Goal: Task Accomplishment & Management: Use online tool/utility

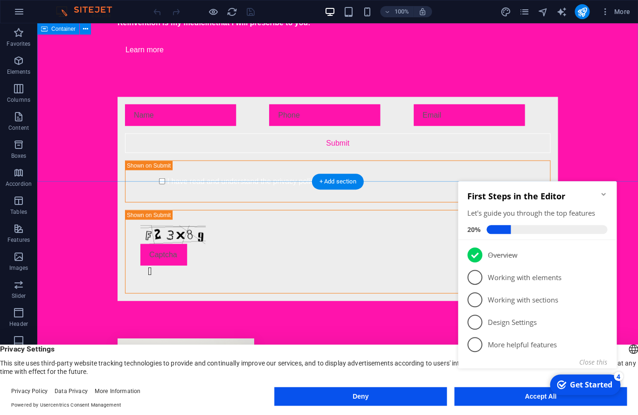
scroll to position [1938, 0]
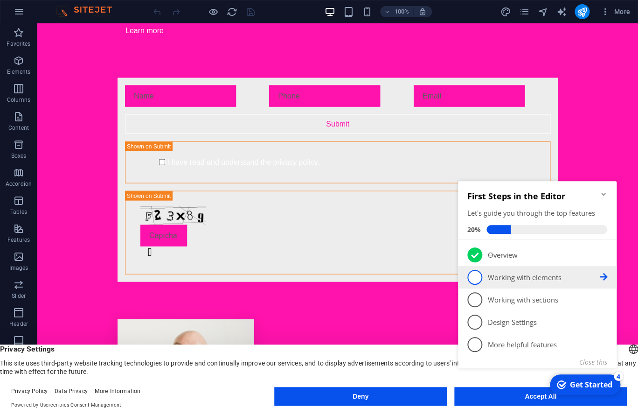
click at [525, 275] on p "Working with elements - incomplete" at bounding box center [544, 277] width 112 height 10
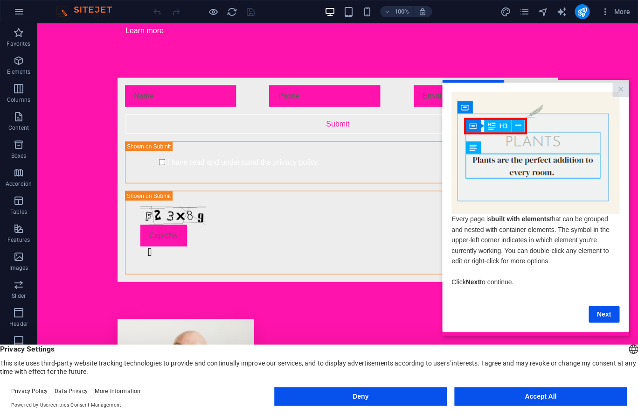
scroll to position [0, 0]
click at [501, 396] on button "Accept All" at bounding box center [540, 396] width 173 height 19
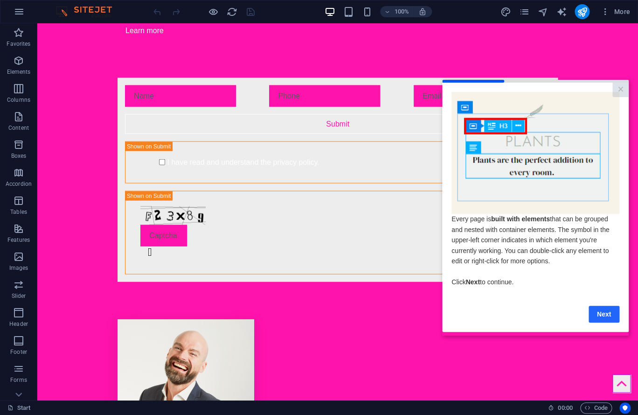
drag, startPoint x: 600, startPoint y: 317, endPoint x: 1004, endPoint y: 373, distance: 408.3
click at [600, 317] on link "Next" at bounding box center [604, 313] width 31 height 17
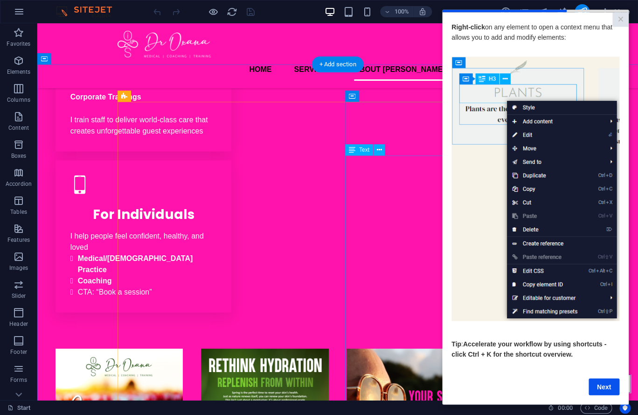
scroll to position [554, 0]
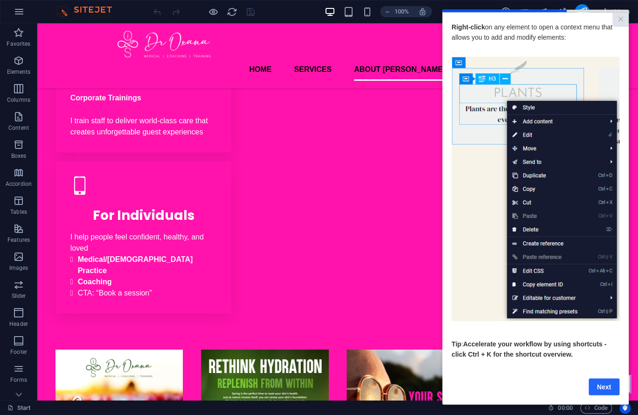
click at [602, 395] on link "Next" at bounding box center [604, 386] width 31 height 17
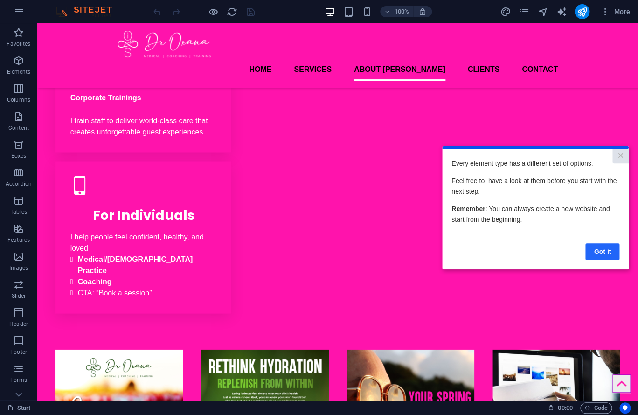
click at [608, 247] on link "Got it" at bounding box center [602, 251] width 34 height 17
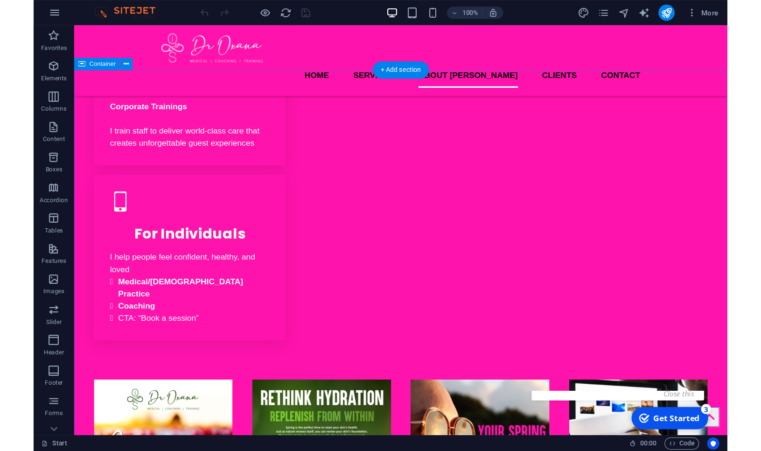
scroll to position [0, 0]
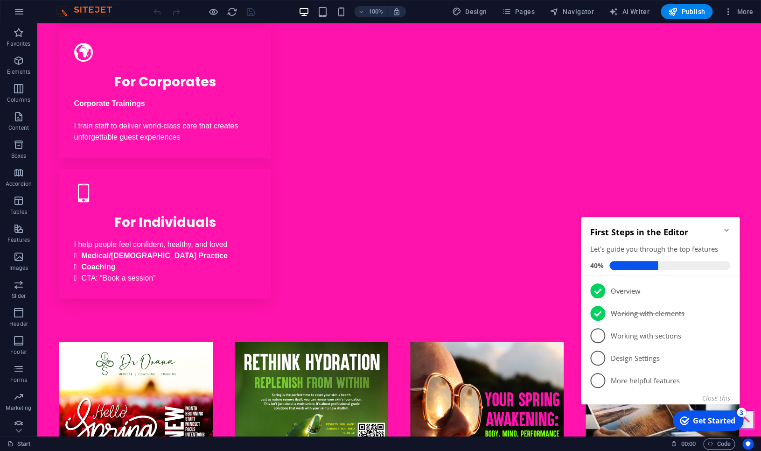
click at [638, 330] on link "3 Working with sections - incomplete" at bounding box center [660, 335] width 140 height 15
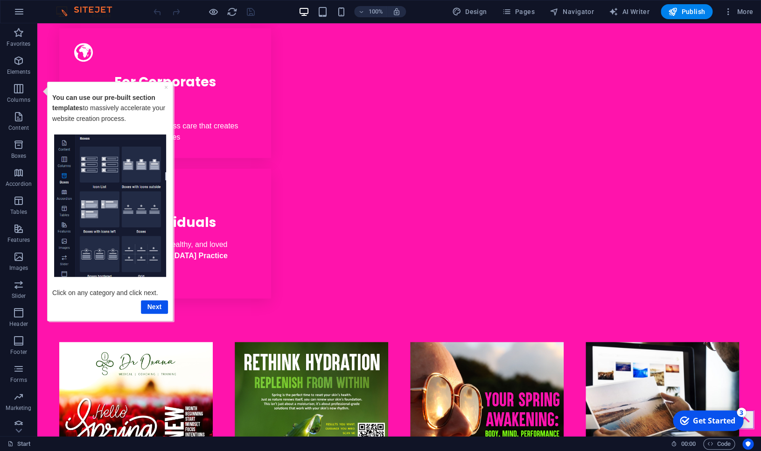
drag, startPoint x: 727, startPoint y: 419, endPoint x: 817, endPoint y: 610, distance: 210.6
click at [638, 414] on div "Get Started" at bounding box center [714, 420] width 42 height 10
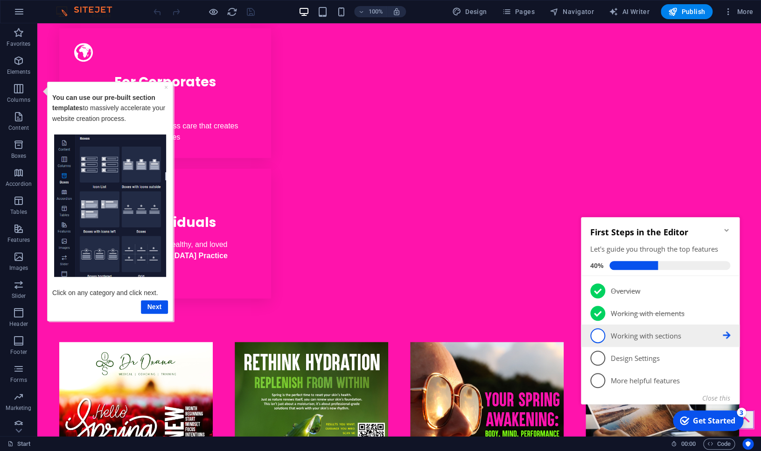
click at [638, 337] on p "Working with sections - incomplete" at bounding box center [667, 336] width 112 height 10
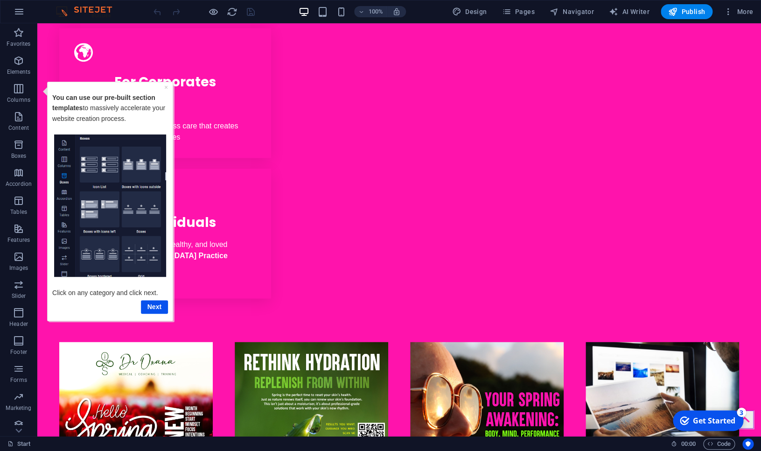
click at [638, 414] on div "Get Started" at bounding box center [714, 420] width 42 height 10
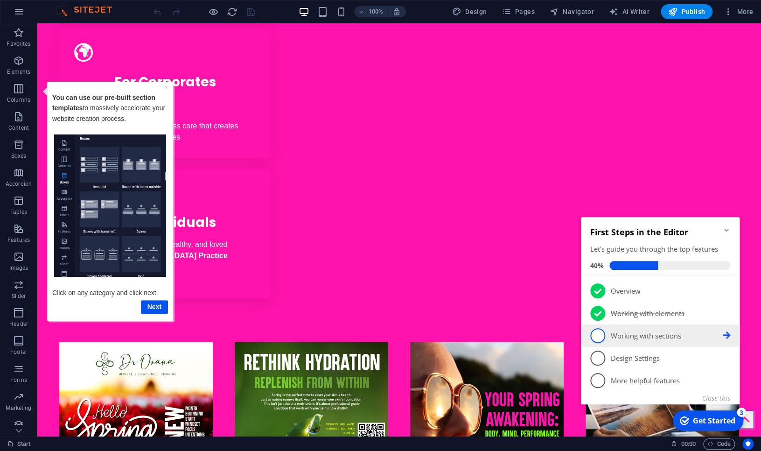
click at [638, 294] on icon at bounding box center [726, 289] width 7 height 7
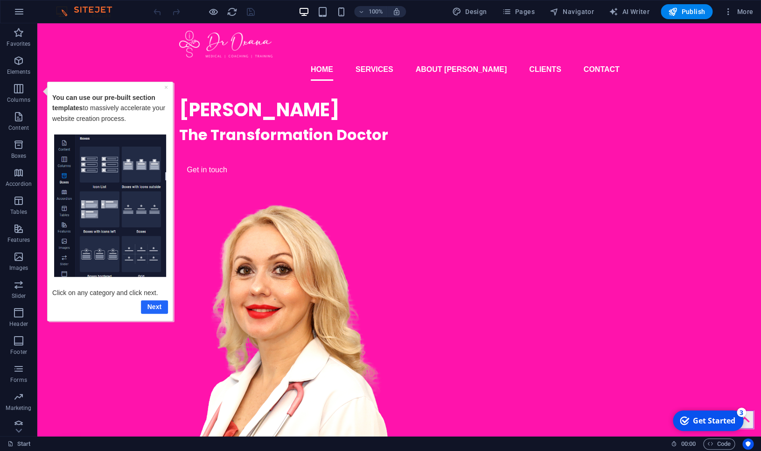
click at [155, 306] on link "Next" at bounding box center [154, 306] width 27 height 14
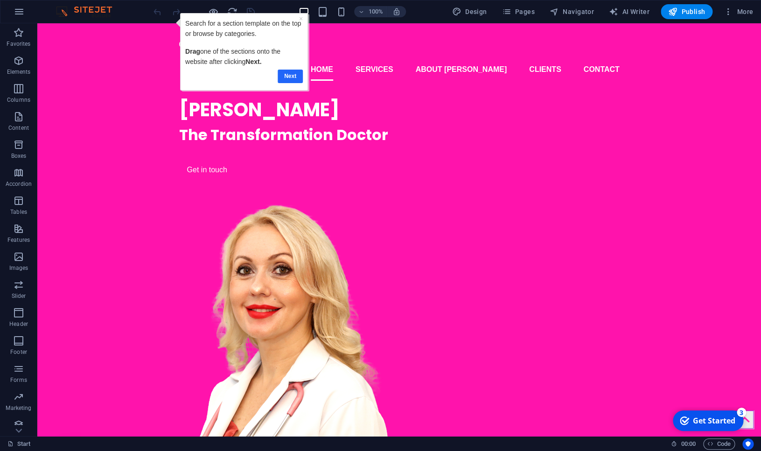
click at [290, 78] on link "Next" at bounding box center [290, 77] width 25 height 14
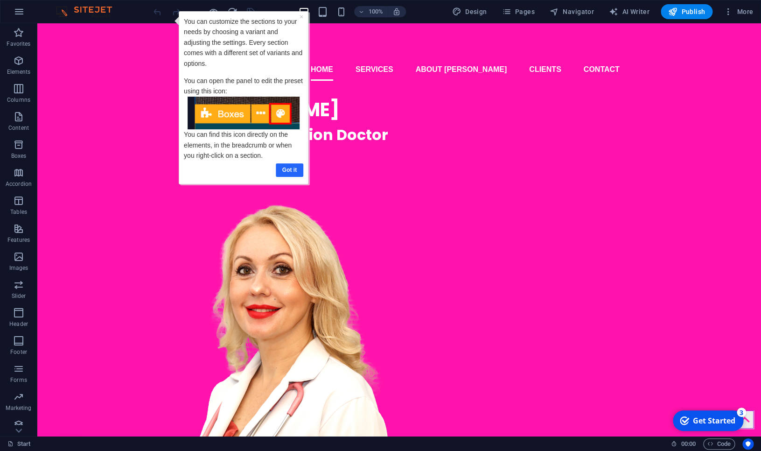
click at [292, 168] on link "Got it" at bounding box center [290, 170] width 28 height 14
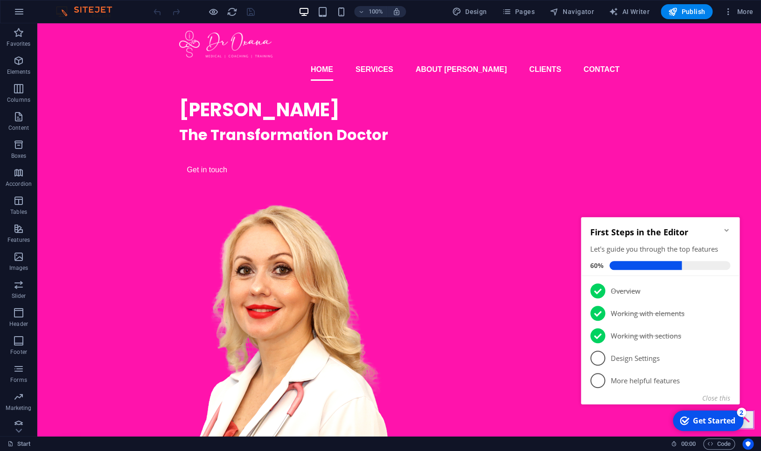
click at [638, 230] on icon "Minimize checklist" at bounding box center [726, 229] width 7 height 7
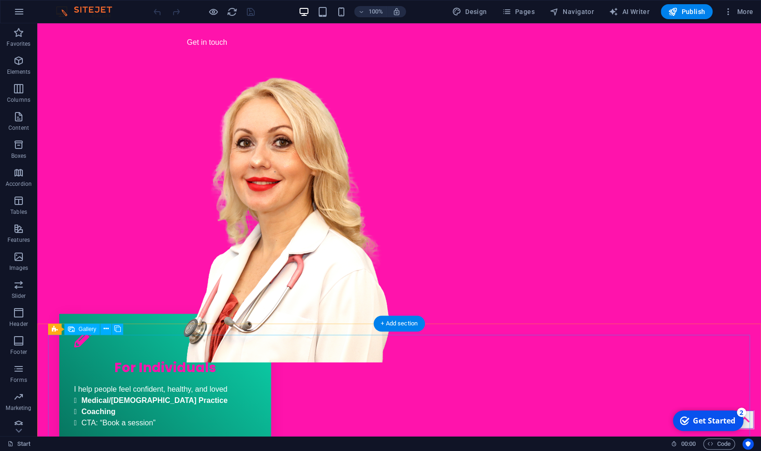
scroll to position [128, 0]
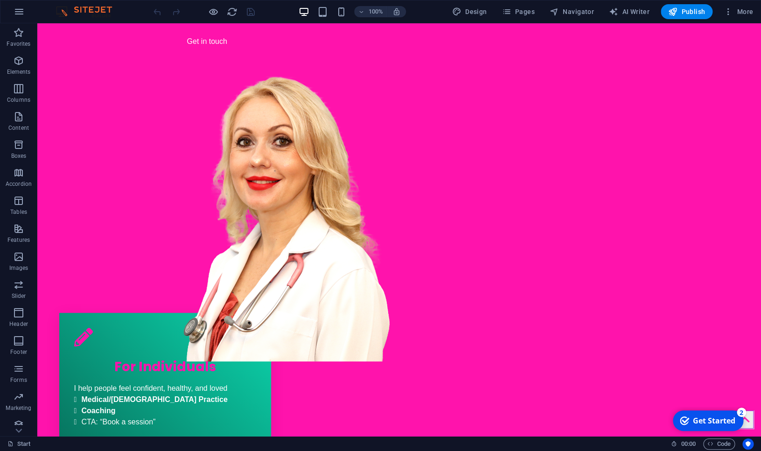
drag, startPoint x: 726, startPoint y: 421, endPoint x: 683, endPoint y: 411, distance: 44.7
click at [638, 411] on div "checkmark Get Started 2" at bounding box center [708, 420] width 70 height 21
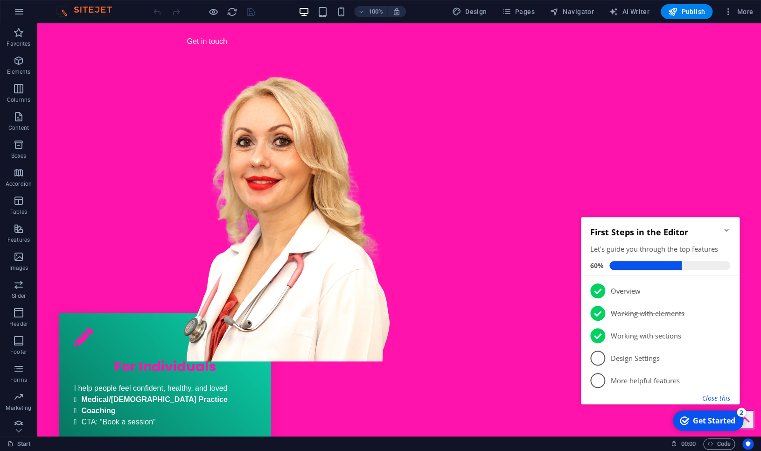
click at [638, 397] on button "Close this" at bounding box center [716, 397] width 28 height 9
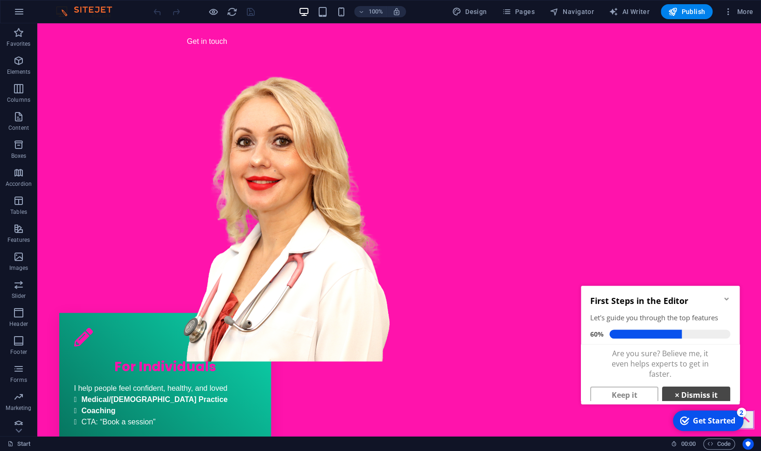
click at [638, 394] on link "× Dismiss it" at bounding box center [696, 394] width 68 height 17
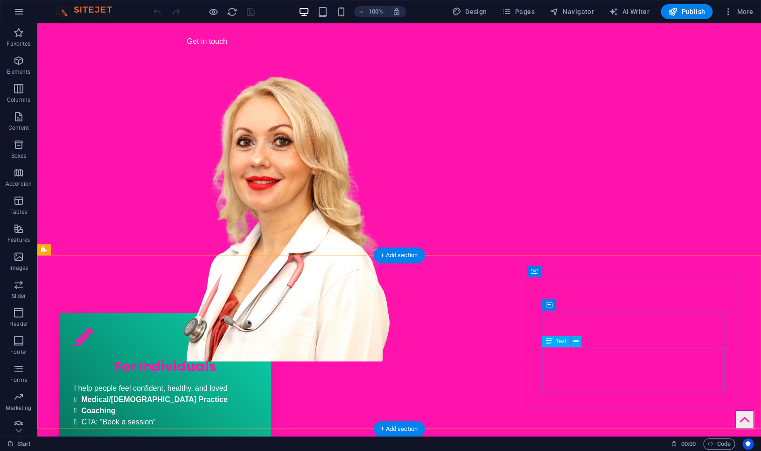
scroll to position [0, 0]
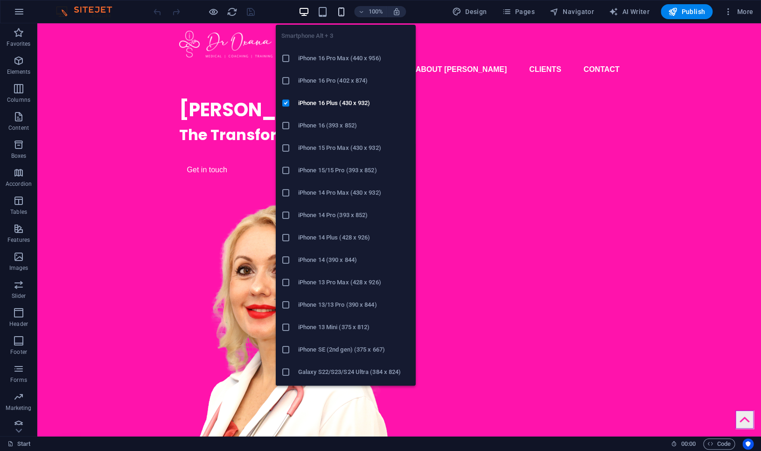
click at [344, 8] on icon "button" at bounding box center [341, 12] width 11 height 11
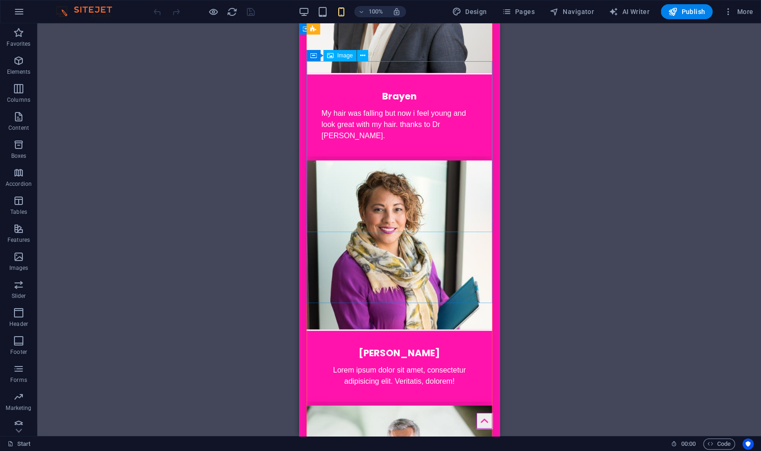
scroll to position [2059, 0]
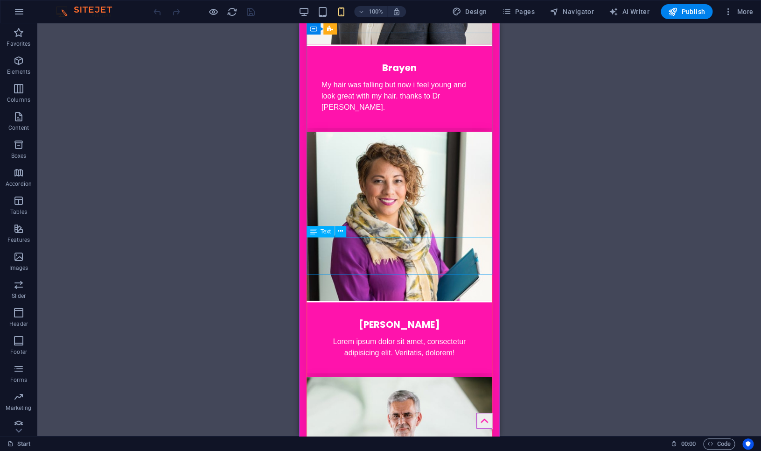
click at [395, 335] on div "Lorem ipsum dolor sit amet, consectetur adipisicing elit. Veritatis, dolorem!" at bounding box center [399, 353] width 186 height 37
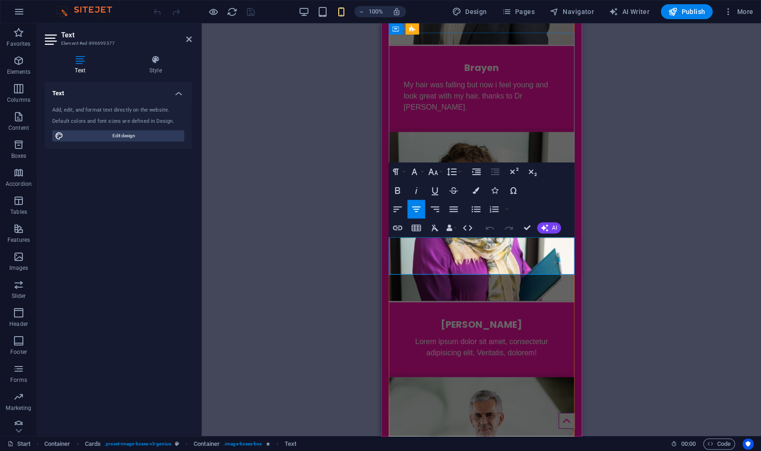
drag, startPoint x: 546, startPoint y: 257, endPoint x: 402, endPoint y: 243, distance: 144.8
click at [402, 335] on div "Lorem ipsum dolor sit amet, consectetur adipisicing elit. Veritatis, dolorem!" at bounding box center [481, 353] width 186 height 37
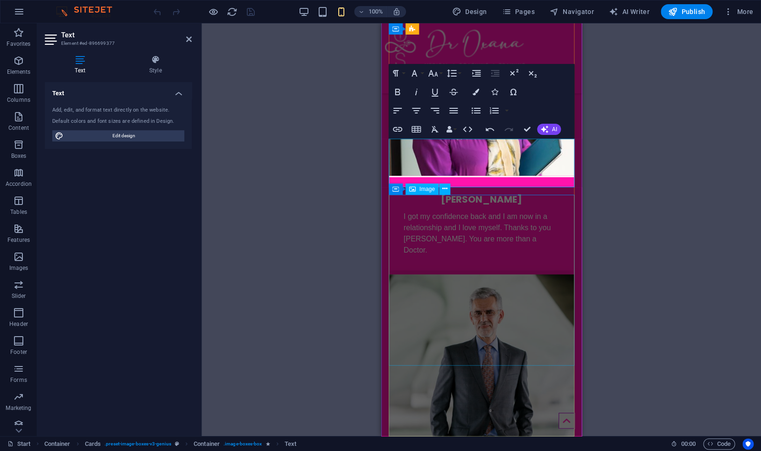
scroll to position [2138, 0]
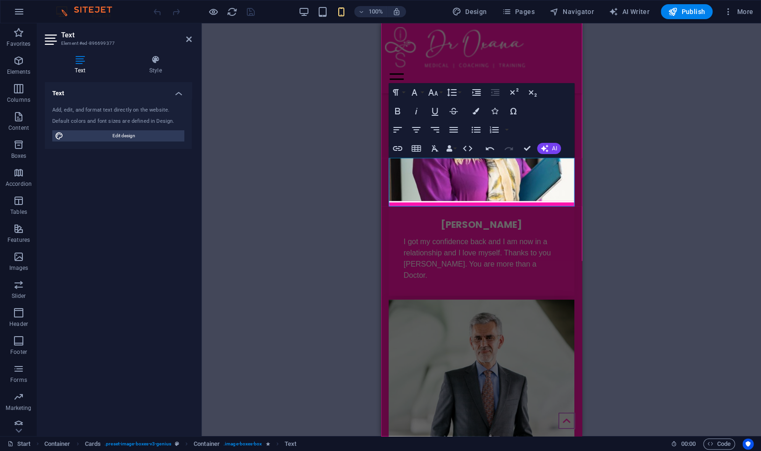
click at [620, 201] on div "H1 Banner Banner Container Container Banner 2 columns Container Menu Bar Menu C…" at bounding box center [481, 229] width 559 height 412
click at [595, 194] on div "H1 Banner Banner Container Container Banner 2 columns Container Menu Bar Menu C…" at bounding box center [481, 229] width 559 height 412
click at [189, 40] on icon at bounding box center [189, 38] width 6 height 7
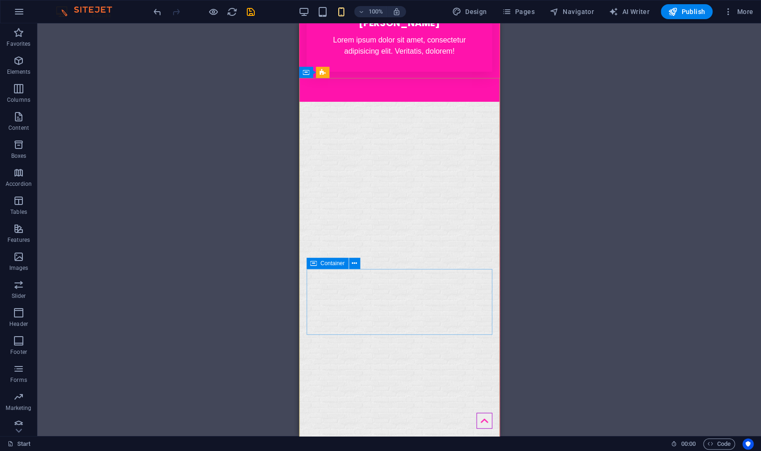
scroll to position [2694, 0]
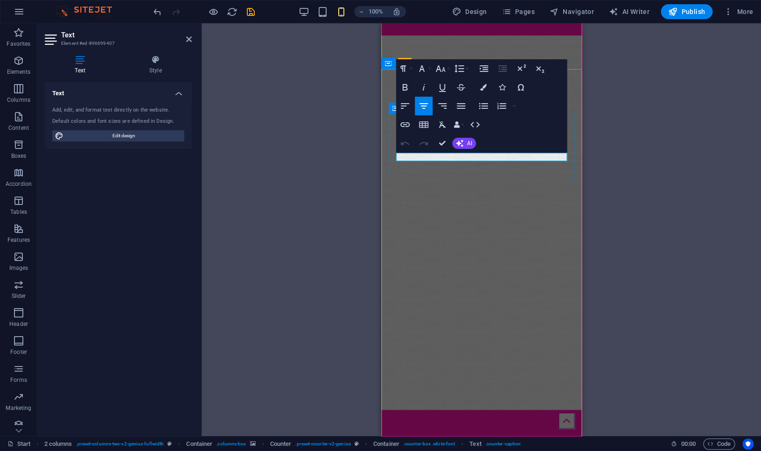
drag, startPoint x: 493, startPoint y: 156, endPoint x: 434, endPoint y: 152, distance: 59.0
click at [326, 146] on div "H1 Banner Banner Container Container Banner 2 columns Container Menu Bar Menu C…" at bounding box center [481, 229] width 559 height 412
click at [188, 37] on icon at bounding box center [189, 38] width 6 height 7
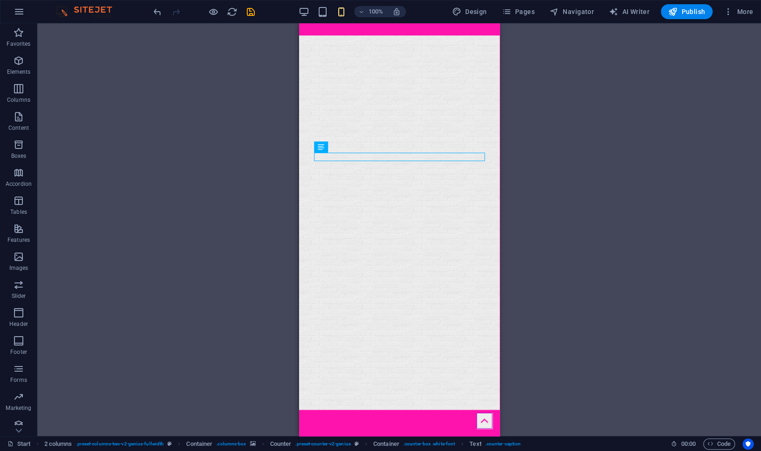
click at [534, 177] on div "H1 Banner Banner Container Container Banner 2 columns Container Menu Bar Menu C…" at bounding box center [399, 229] width 724 height 412
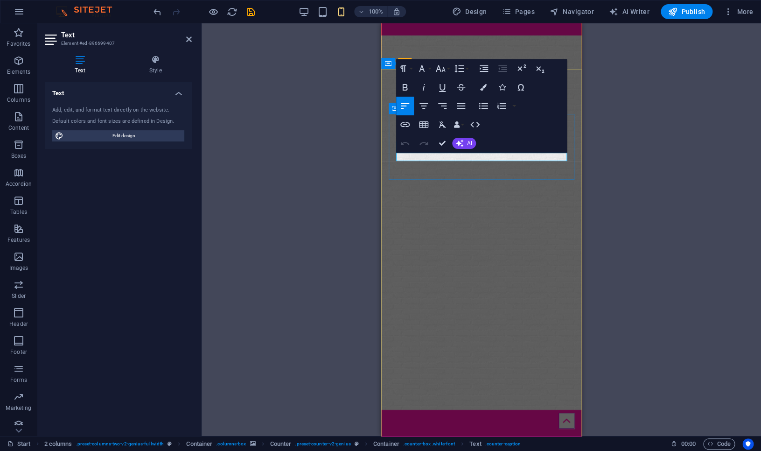
click at [423, 104] on icon "button" at bounding box center [423, 105] width 11 height 11
click at [189, 41] on icon at bounding box center [189, 38] width 6 height 7
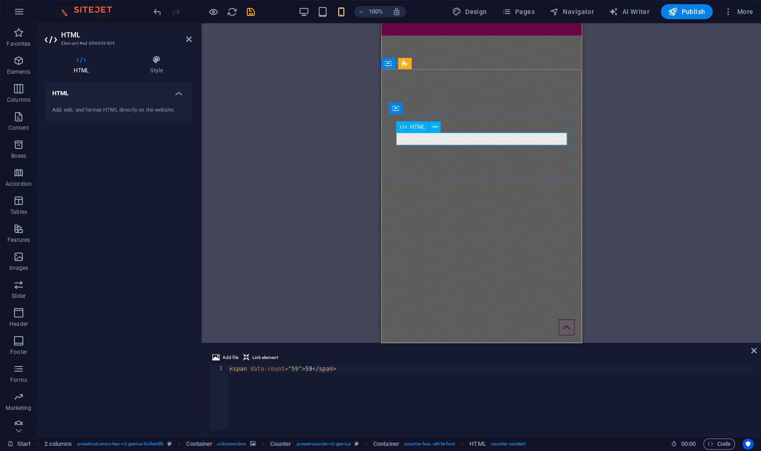
drag, startPoint x: 293, startPoint y: 369, endPoint x: 299, endPoint y: 368, distance: 6.1
click at [299, 368] on div "< span data-count = "59" > 59 </ span >" at bounding box center [491, 404] width 526 height 78
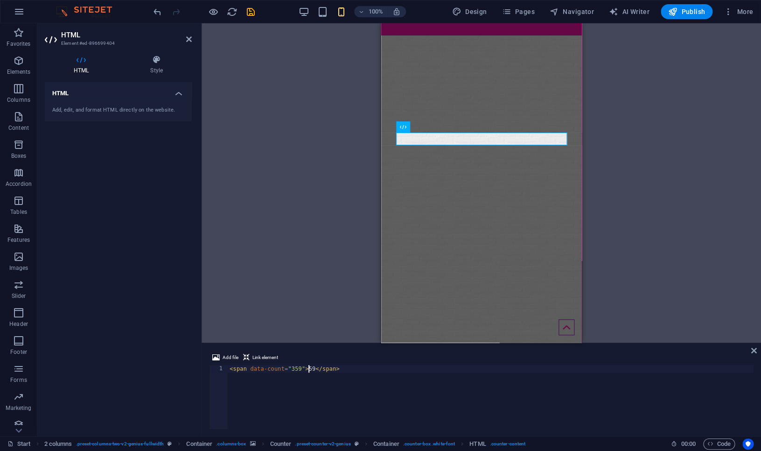
scroll to position [0, 6]
type textarea "<span data-count="359">359</span>"
click at [190, 40] on icon at bounding box center [189, 38] width 6 height 7
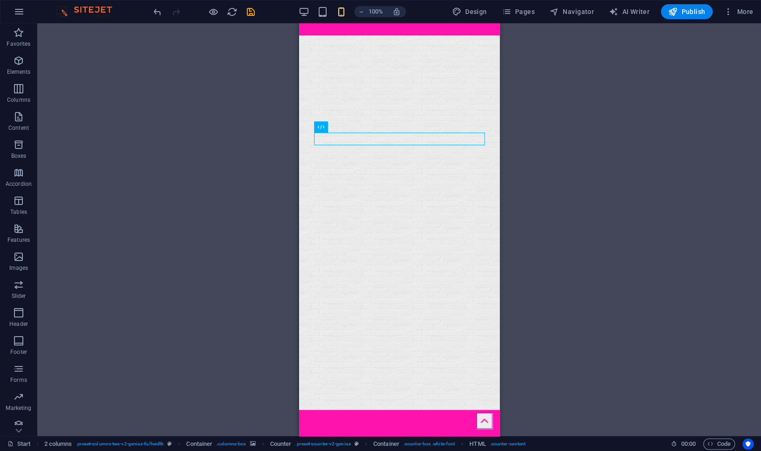
click at [530, 205] on div "H1 Banner Banner Container Container Banner 2 columns Container Menu Bar Menu C…" at bounding box center [399, 229] width 724 height 412
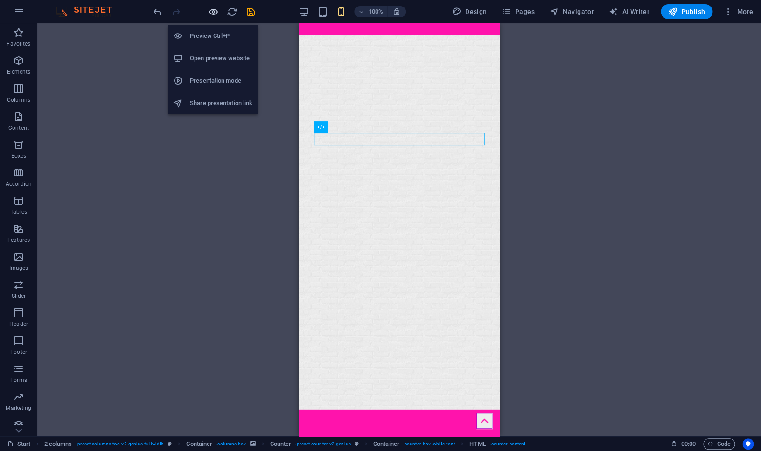
click at [212, 11] on icon "button" at bounding box center [213, 12] width 11 height 11
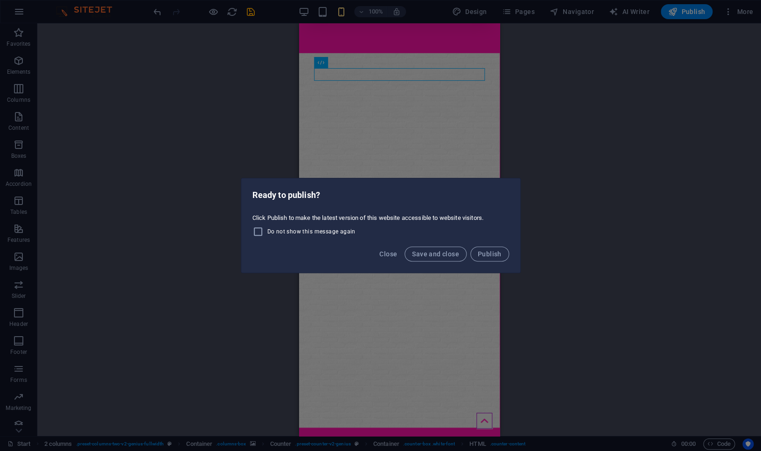
scroll to position [2689, 0]
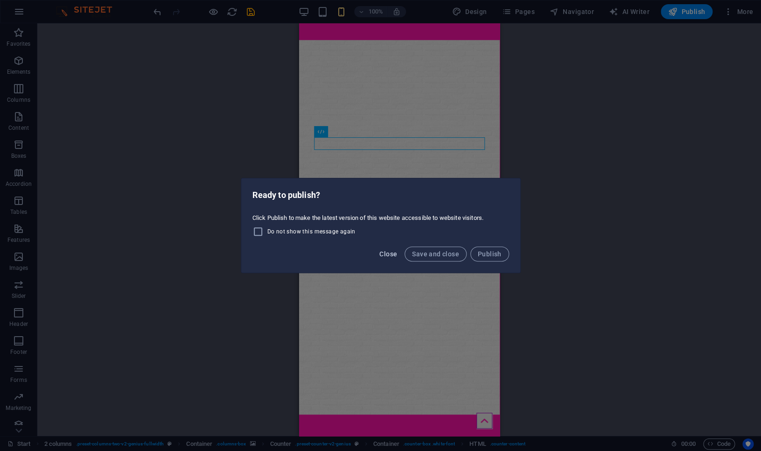
click at [393, 255] on span "Close" at bounding box center [388, 253] width 18 height 7
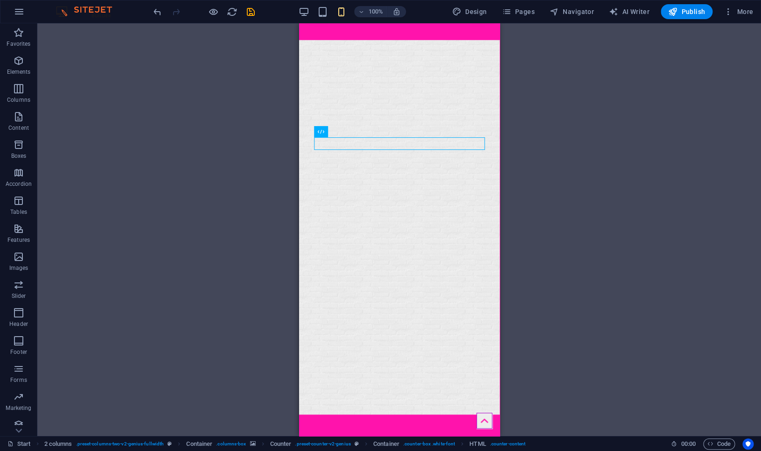
click at [237, 125] on div "H1 Banner Banner Container Container Banner 2 columns Container Menu Bar Menu C…" at bounding box center [399, 229] width 724 height 412
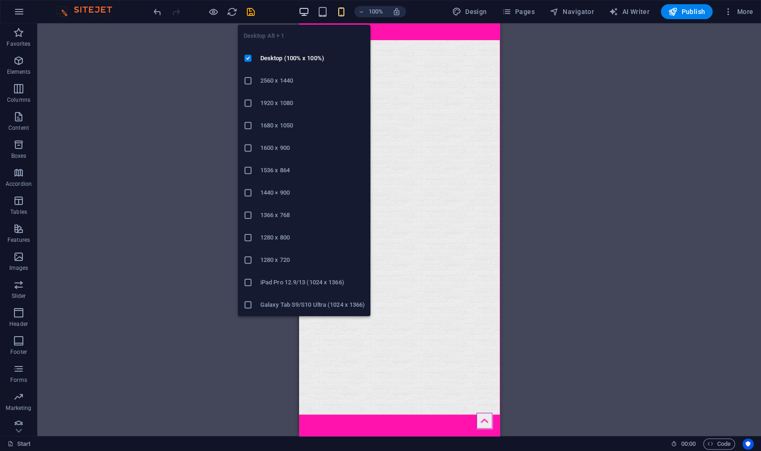
click at [308, 13] on icon "button" at bounding box center [304, 12] width 11 height 11
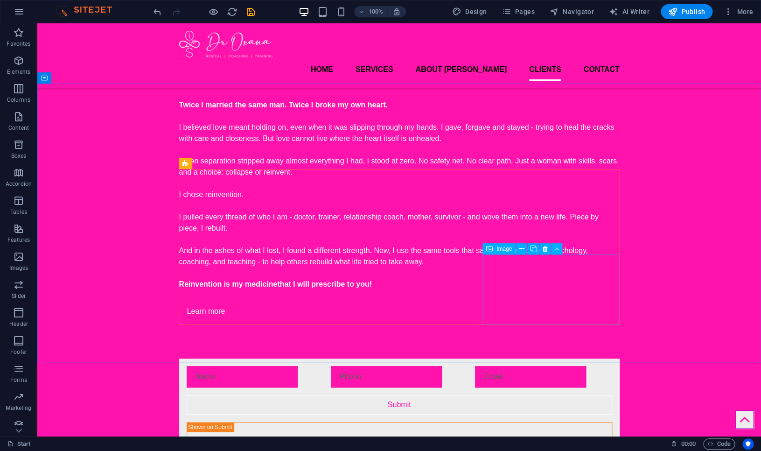
scroll to position [1426, 0]
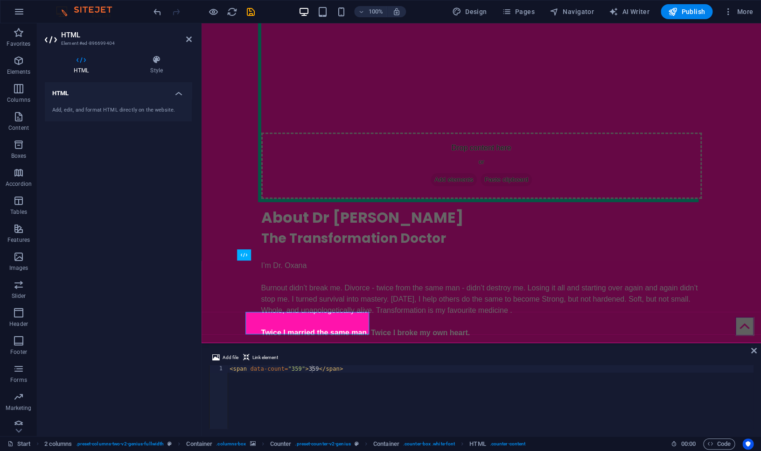
scroll to position [1383, 0]
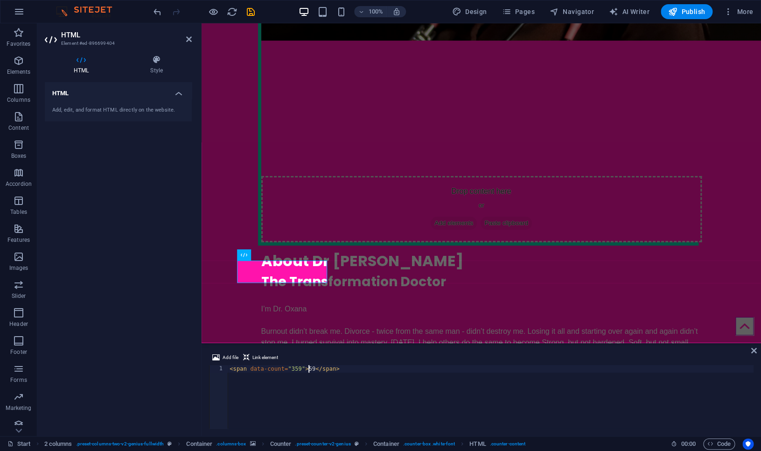
type textarea "<span data-count="359">359</span>"
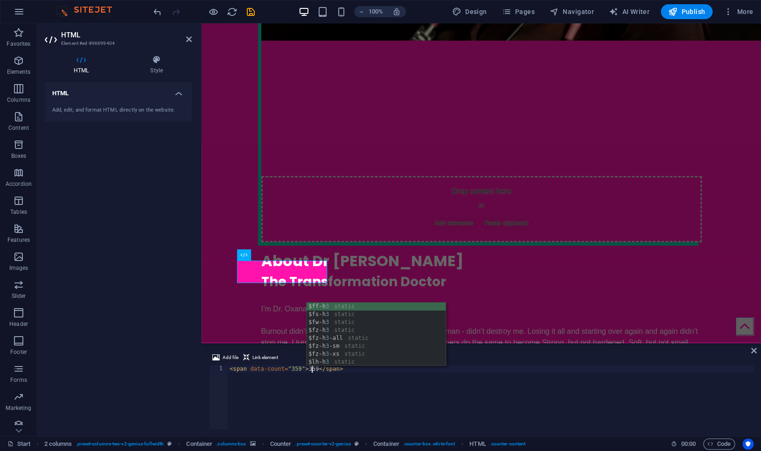
click at [352, 376] on div "< span data-count = "359" > 359 </ span >" at bounding box center [491, 404] width 526 height 78
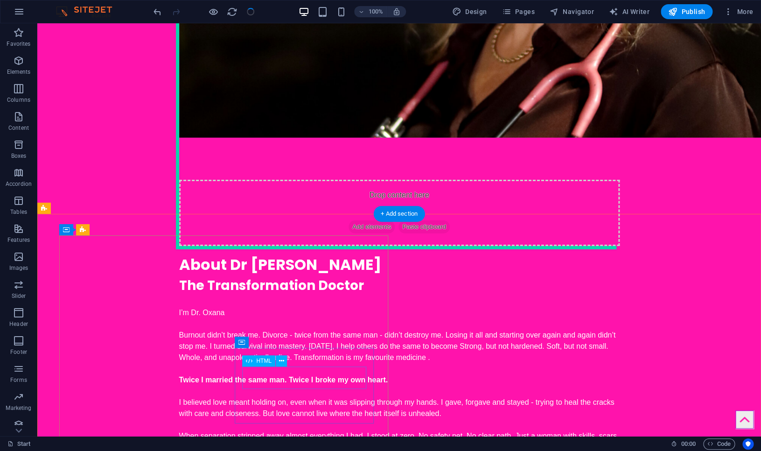
scroll to position [1426, 0]
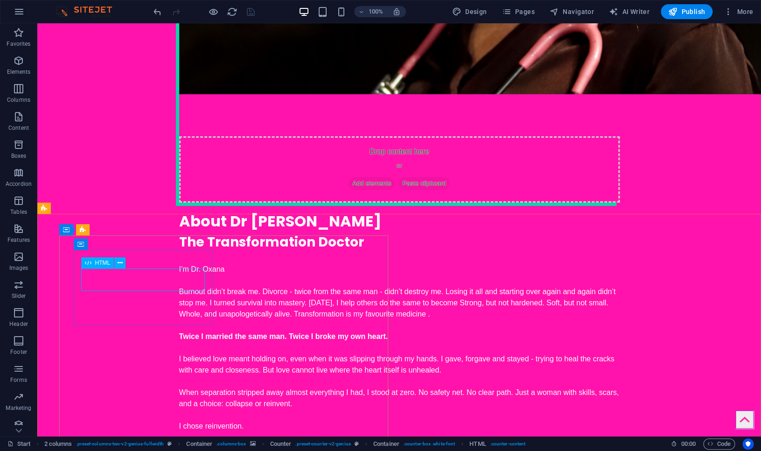
click at [104, 265] on span "HTML" at bounding box center [102, 263] width 15 height 6
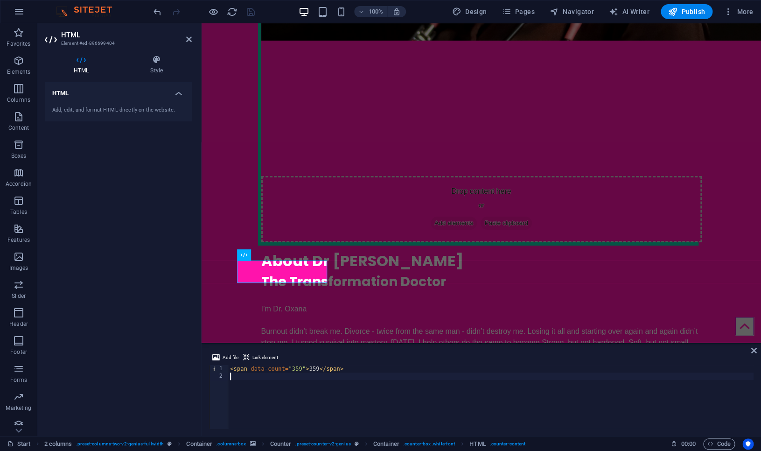
click at [261, 369] on div "< span data-count = "359" > 359 </ span >" at bounding box center [490, 404] width 525 height 78
type textarea "<span data-count="359">359</span>"
click at [231, 371] on div "< span data-count = "359" > 359 </ span >" at bounding box center [490, 404] width 525 height 78
click at [238, 381] on div "< span data-count = "359" > 359 </ span >" at bounding box center [490, 404] width 525 height 78
type textarea "<span data-count="359">359</span>"
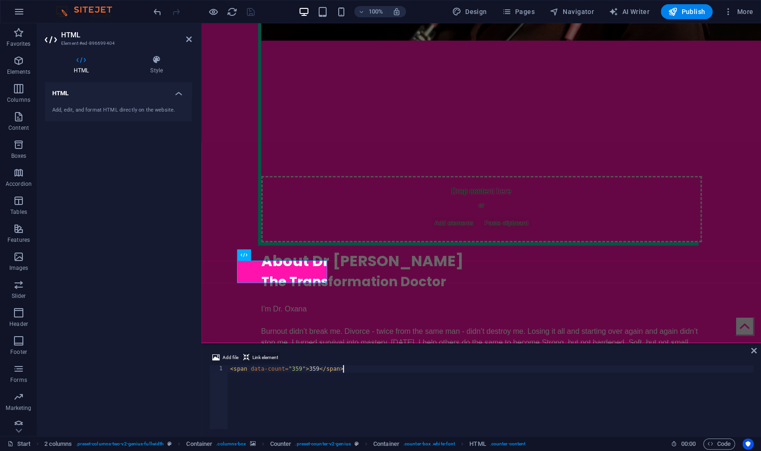
click at [260, 358] on span "Link element" at bounding box center [265, 357] width 26 height 11
click at [262, 357] on span "Link element" at bounding box center [265, 357] width 26 height 11
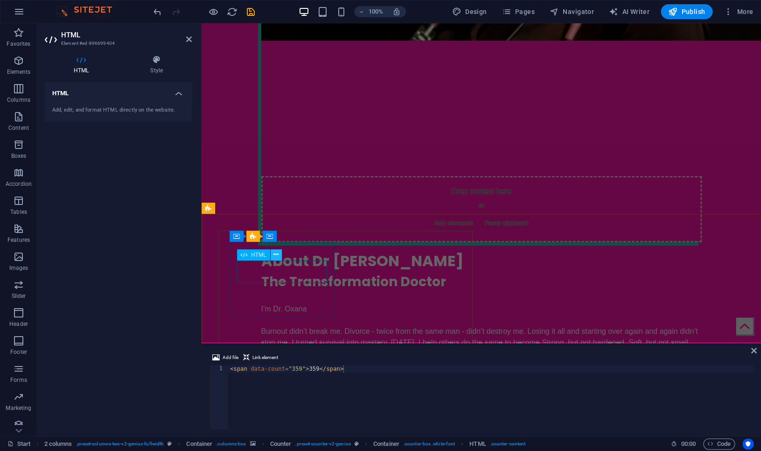
click at [277, 256] on icon at bounding box center [275, 255] width 5 height 10
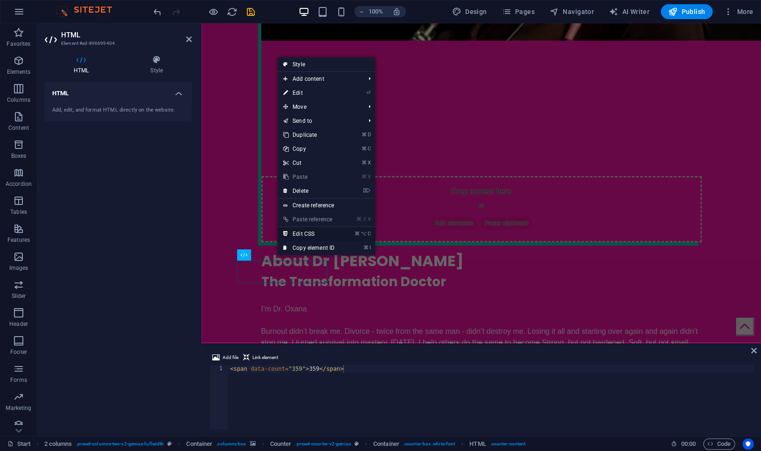
click at [309, 230] on link "⌘ ⌥ C Edit CSS" at bounding box center [309, 234] width 63 height 14
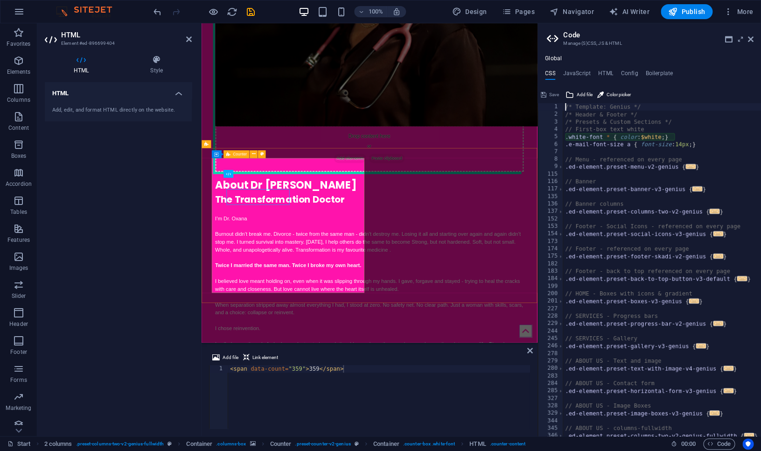
type textarea ".white-font * { color: $white; }"
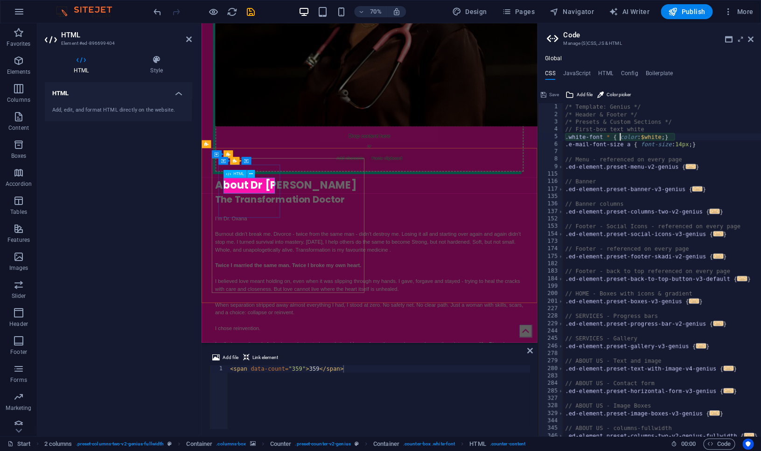
type textarea "<span data-count="359">359</span><a href="#ed-896699404" class="wv-link-elm"></…"
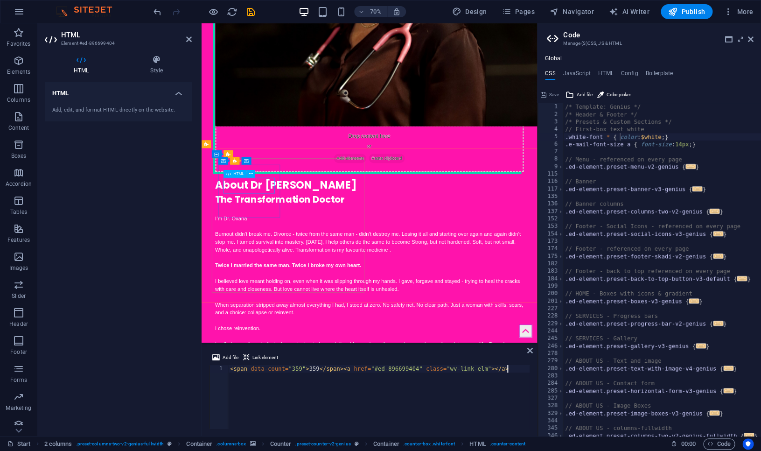
click at [178, 93] on h4 "HTML" at bounding box center [118, 90] width 147 height 17
click at [178, 93] on h4 "HTML" at bounding box center [118, 93] width 147 height 22
click at [160, 74] on h4 "Style" at bounding box center [156, 65] width 70 height 20
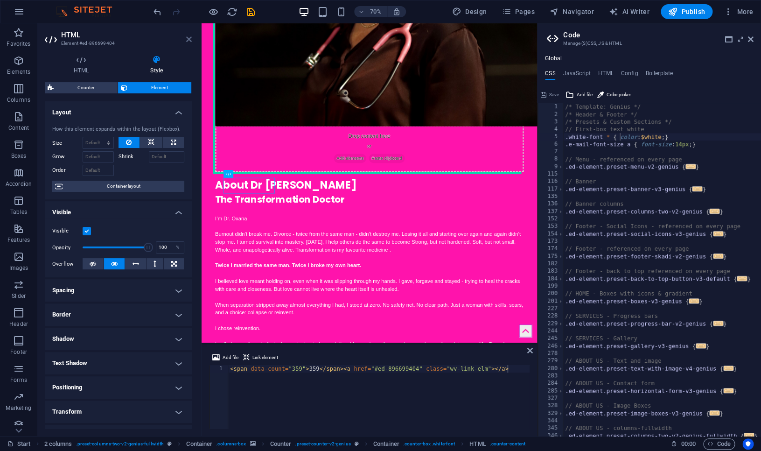
click at [190, 39] on icon at bounding box center [189, 38] width 6 height 7
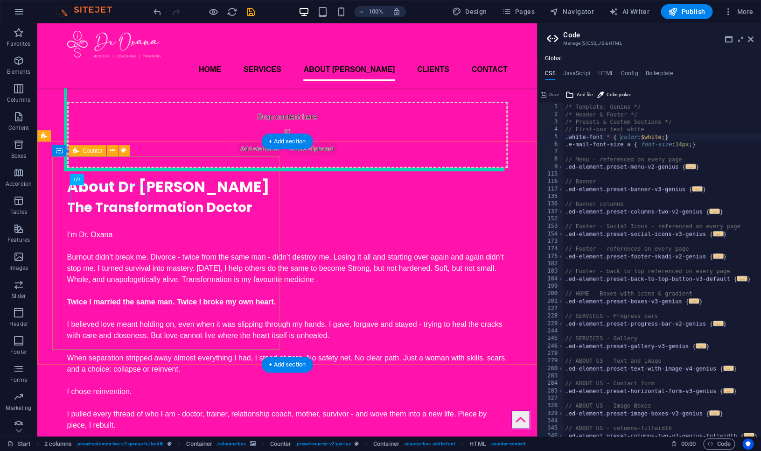
scroll to position [1408, 0]
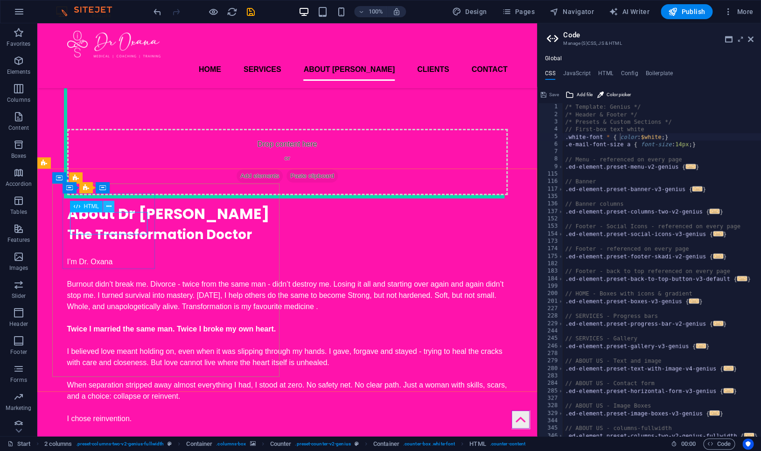
click at [109, 208] on icon at bounding box center [108, 207] width 5 height 10
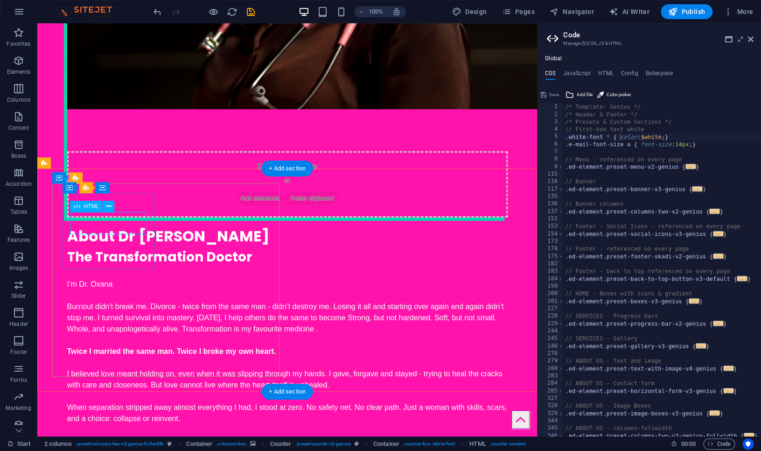
scroll to position [1401, 0]
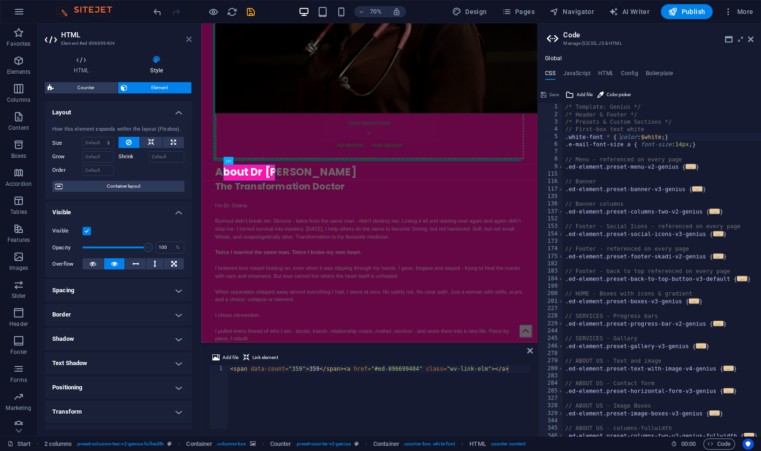
click at [189, 39] on icon at bounding box center [189, 38] width 6 height 7
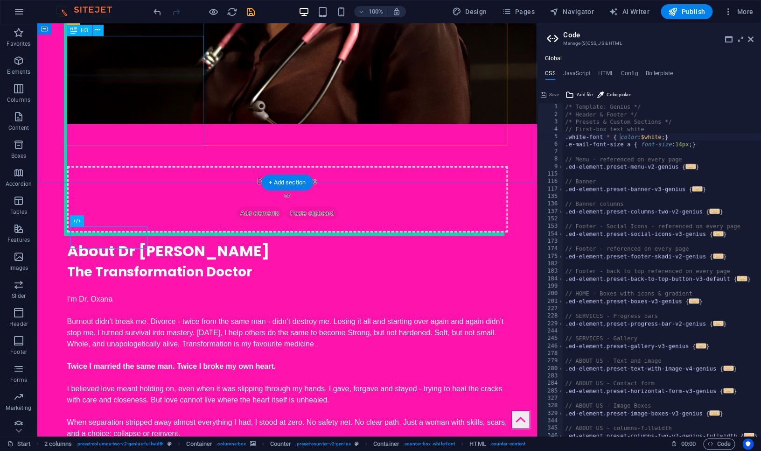
scroll to position [1397, 0]
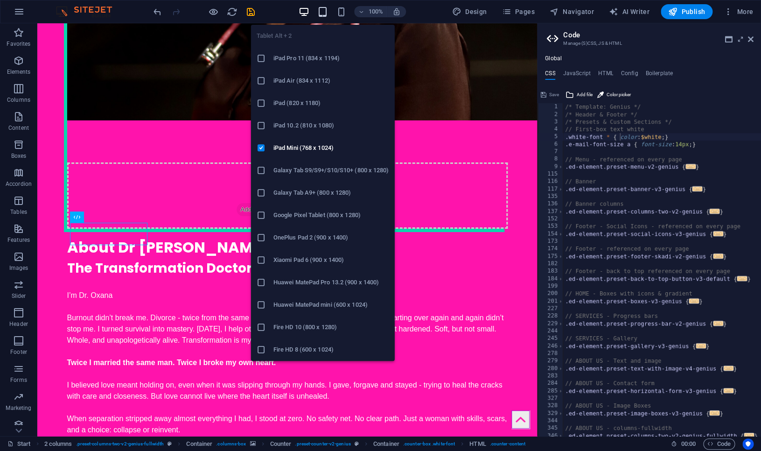
click at [320, 10] on icon "button" at bounding box center [322, 12] width 11 height 11
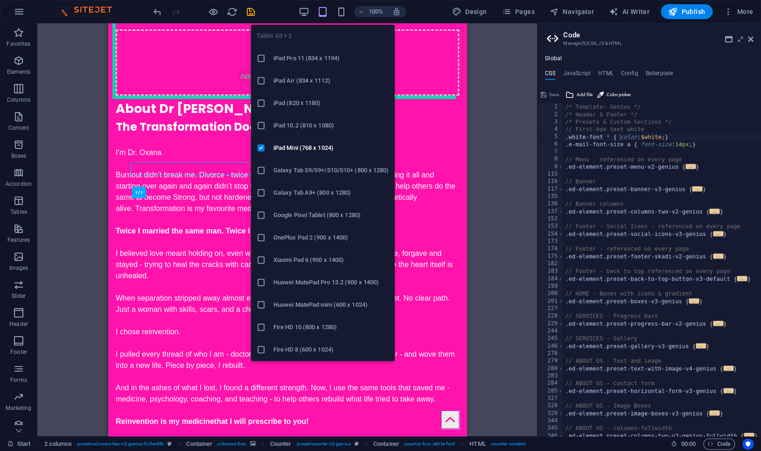
scroll to position [1411, 0]
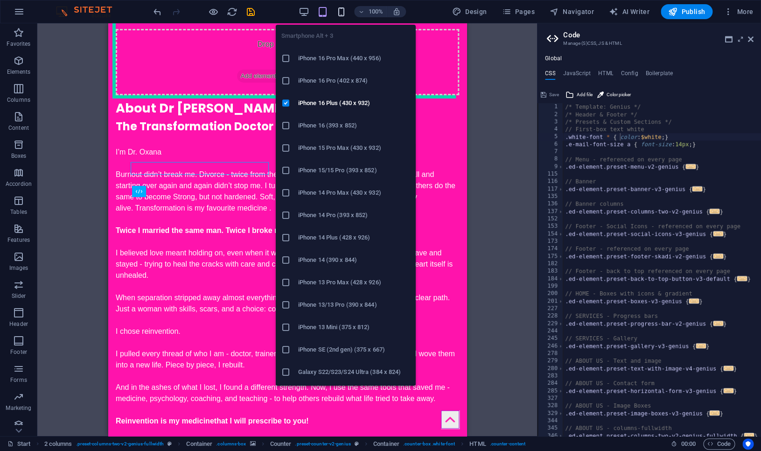
click at [340, 12] on icon "button" at bounding box center [341, 12] width 11 height 11
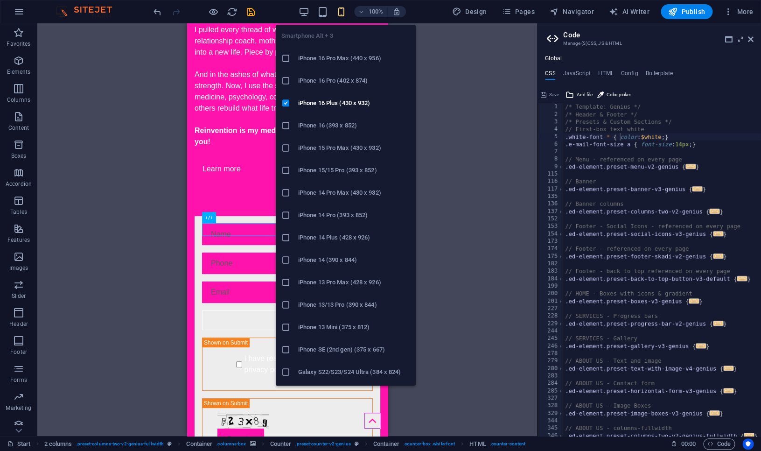
scroll to position [2603, 0]
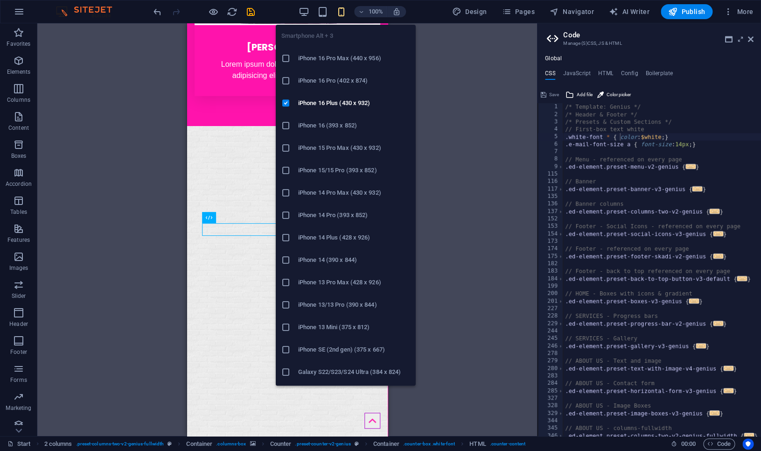
click at [340, 12] on icon "button" at bounding box center [341, 12] width 11 height 11
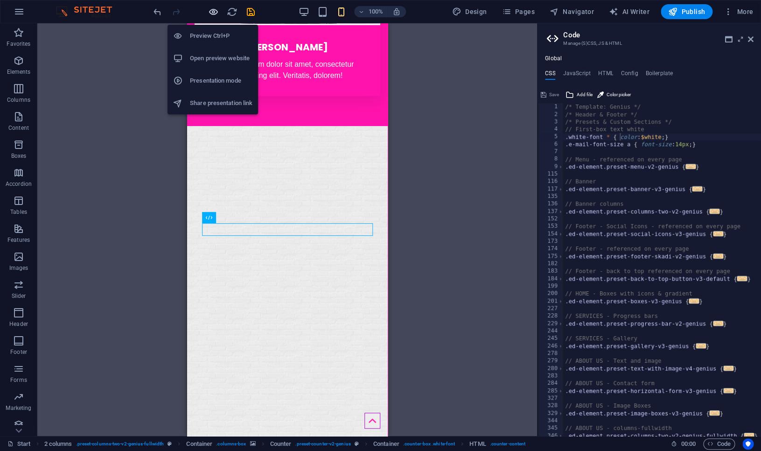
click at [212, 13] on icon "button" at bounding box center [213, 12] width 11 height 11
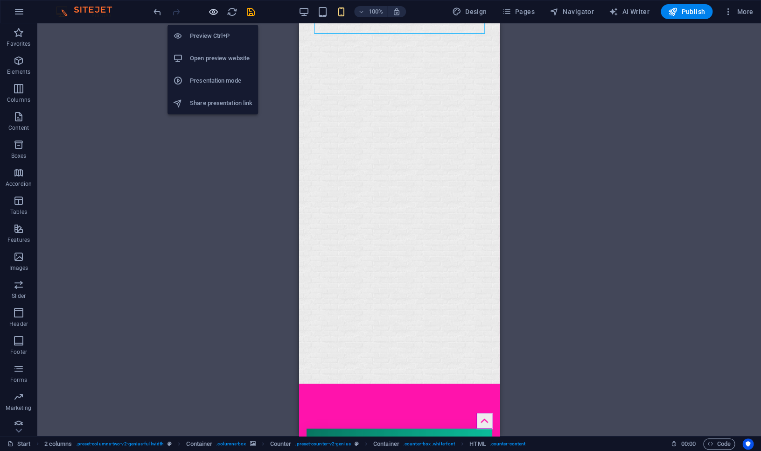
scroll to position [2733, 0]
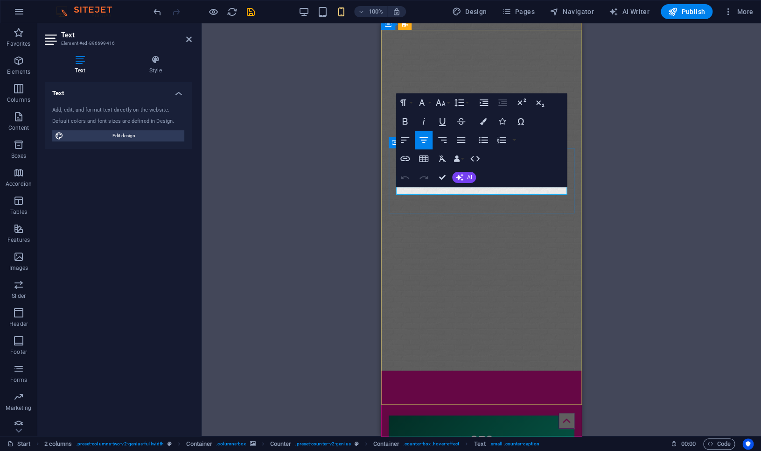
click at [274, 170] on div "H1 Banner Banner Container Container Banner 2 columns Container Menu Bar Menu C…" at bounding box center [481, 229] width 559 height 412
click at [189, 38] on icon at bounding box center [189, 38] width 6 height 7
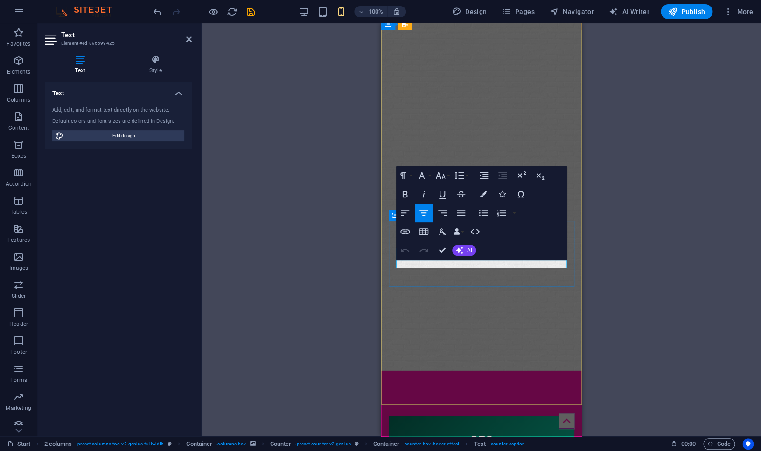
click at [427, 215] on icon "button" at bounding box center [423, 212] width 11 height 11
click at [299, 178] on div "H1 Banner Banner Container Container Banner 2 columns Container Menu Bar Menu C…" at bounding box center [481, 229] width 559 height 412
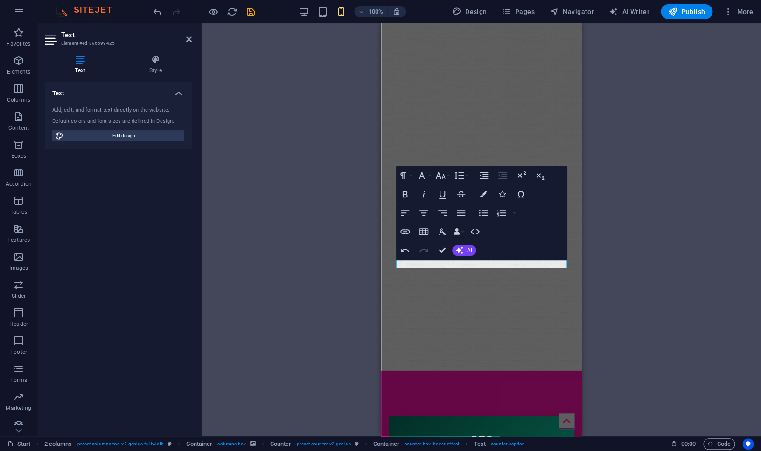
click at [638, 335] on div "H1 Banner Banner Container Container Banner 2 columns Container Menu Bar Menu C…" at bounding box center [481, 229] width 559 height 412
click at [189, 41] on icon at bounding box center [189, 38] width 6 height 7
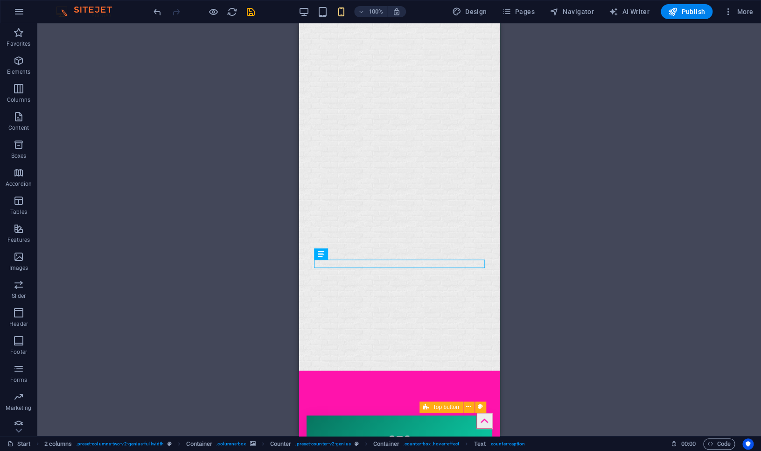
click at [484, 414] on figure at bounding box center [484, 420] width 16 height 16
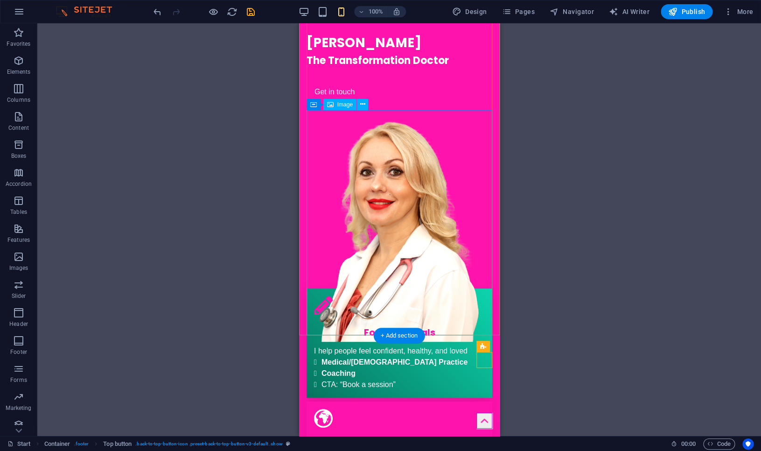
scroll to position [0, 0]
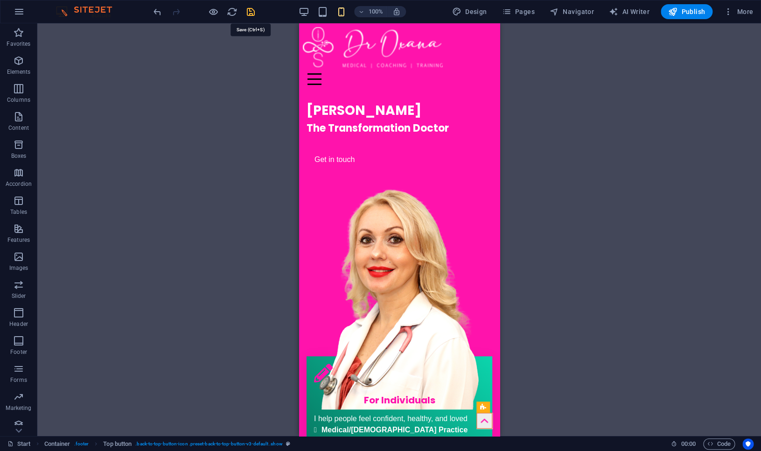
click at [251, 12] on icon "save" at bounding box center [250, 12] width 11 height 11
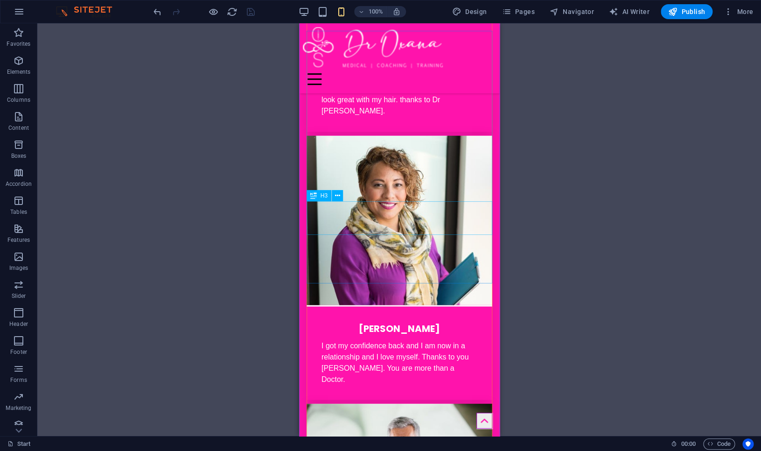
scroll to position [1976, 0]
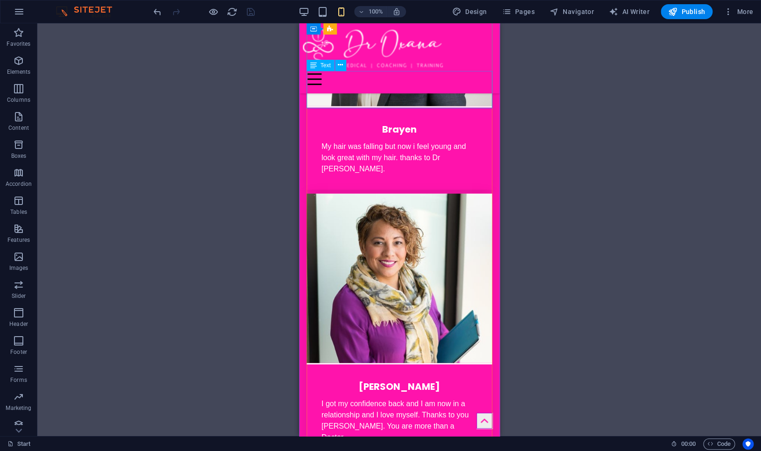
click at [383, 141] on div "My hair was falling but now i feel young and look great with my hair. thanks to…" at bounding box center [399, 165] width 186 height 49
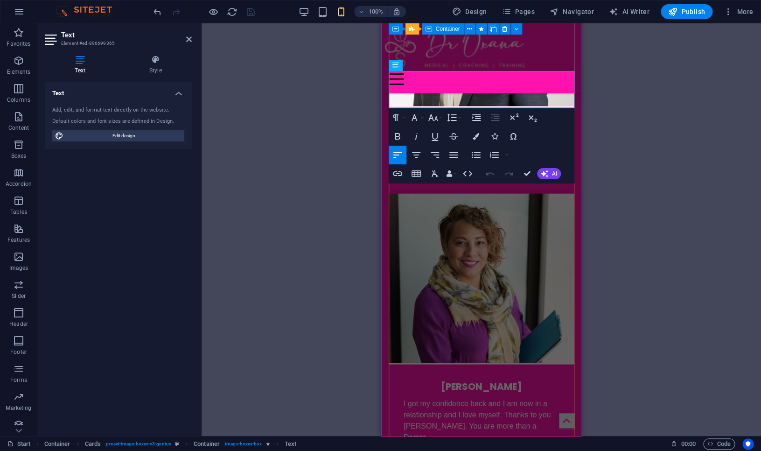
drag, startPoint x: 550, startPoint y: 90, endPoint x: 320, endPoint y: 55, distance: 233.6
click at [388, 55] on div "Brayen My hair was falling but now i feel young and look great with my hair. th…" at bounding box center [481, 63] width 186 height 253
click at [407, 141] on p "My hair was falling but now i feel young and look great with my hair. thanks to…" at bounding box center [481, 158] width 156 height 34
click at [404, 141] on p "My hair was falling but now i feel young and look great with my hair. thanks to…" at bounding box center [481, 158] width 156 height 34
copy p "My hair was falling but now i feel young and look great with my hair. thanks to…"
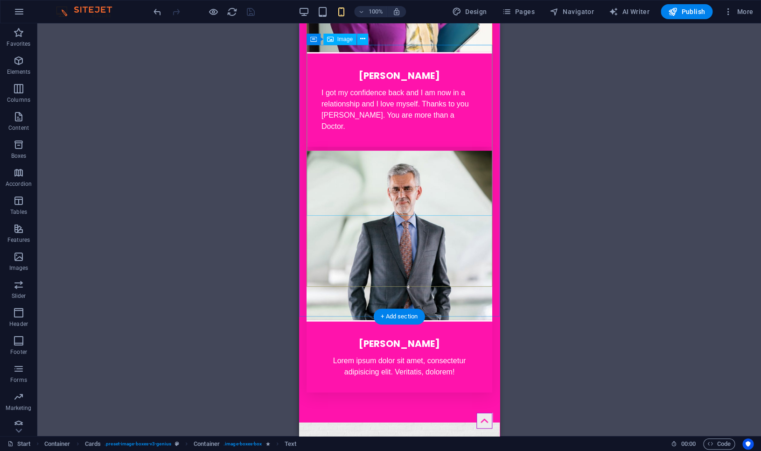
scroll to position [2316, 0]
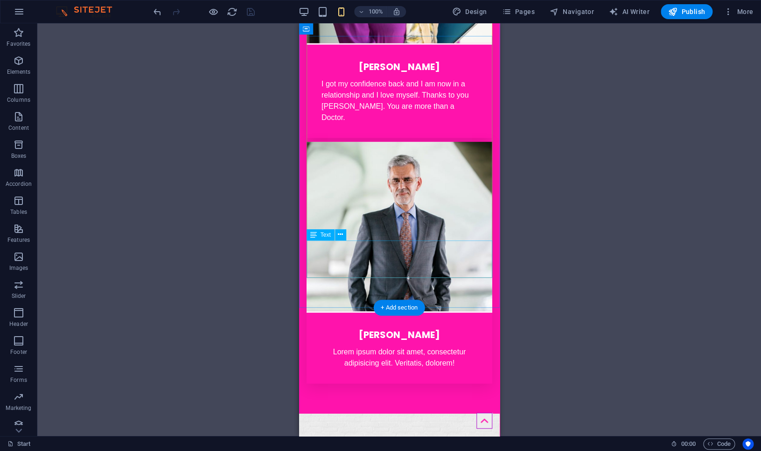
click at [421, 346] on div "Lorem ipsum dolor sit amet, consectetur adipisicing elit. Veritatis, dolorem!" at bounding box center [399, 364] width 186 height 37
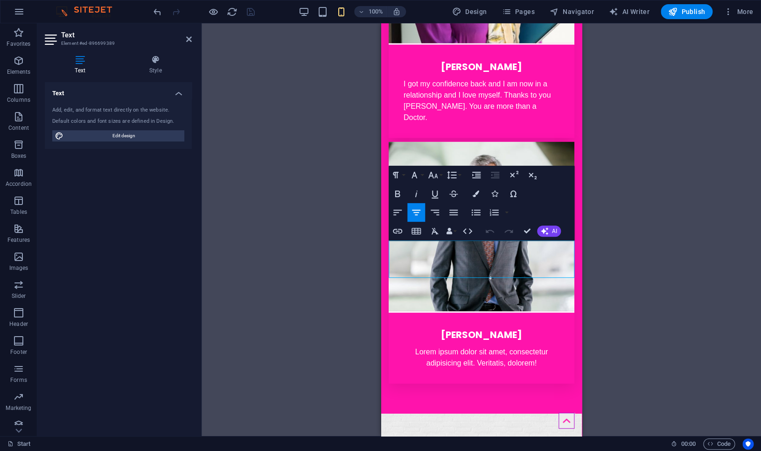
drag, startPoint x: 543, startPoint y: 263, endPoint x: 776, endPoint y: 262, distance: 232.8
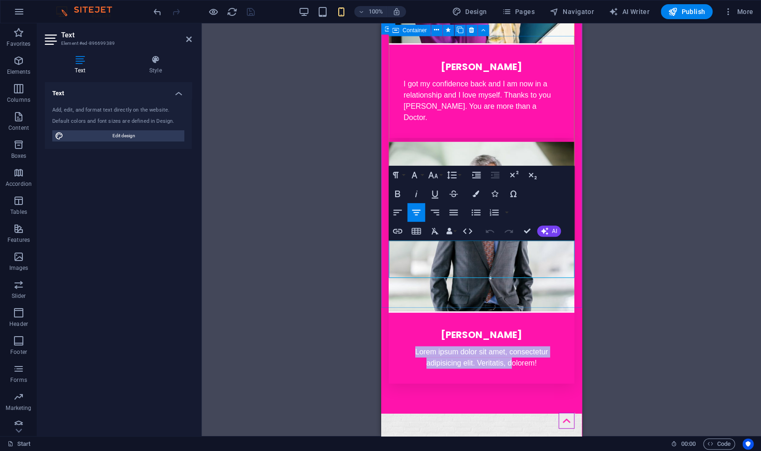
drag, startPoint x: 411, startPoint y: 245, endPoint x: 579, endPoint y: 272, distance: 169.6
click at [574, 272] on div "[PERSON_NAME] Lorem ipsum dolor sit amet, consectetur adipisicing elit. Veritat…" at bounding box center [481, 263] width 186 height 242
click at [543, 346] on p "Lorem ipsum dolor sit amet, consectetur adipisicing elit. Veritatis, dolorem!" at bounding box center [481, 357] width 156 height 22
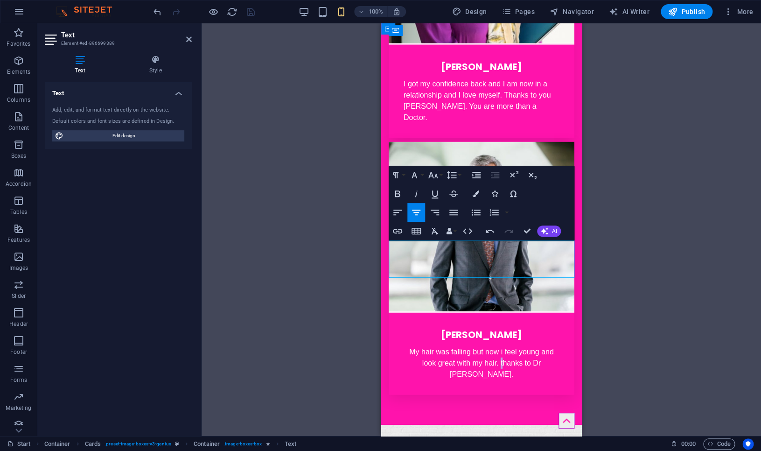
click at [488, 346] on p "My hair was falling but now i feel young and look great with my hair. thanks to…" at bounding box center [481, 363] width 156 height 34
click at [407, 346] on p "My hair was falling but now i feel young and look great with my hair. Thanks to…" at bounding box center [481, 363] width 156 height 34
click at [556, 346] on p ""My hair was falling but now i feel young and look great with my hair. Thanks t…" at bounding box center [481, 363] width 156 height 34
drag, startPoint x: 474, startPoint y: 246, endPoint x: 488, endPoint y: 246, distance: 14.0
click at [474, 346] on p ""My hair was falling but now i feel young and look great with my hair. Thanks t…" at bounding box center [481, 363] width 156 height 34
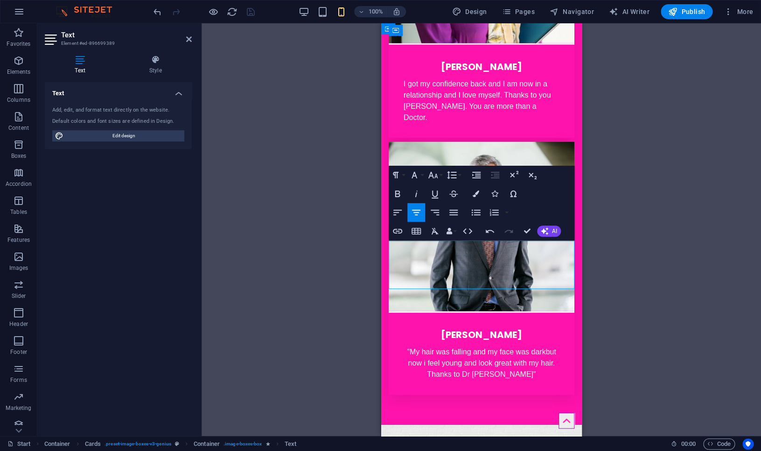
click at [440, 346] on p ""My hair was falling and my face was dark but now i feel young and look great w…" at bounding box center [481, 363] width 156 height 34
click at [480, 346] on p ""My hair was falling and my face was dark but now i feel like young and look gr…" at bounding box center [481, 363] width 156 height 34
drag, startPoint x: 444, startPoint y: 268, endPoint x: 449, endPoint y: 268, distance: 5.1
click at [445, 346] on p ""My hair was falling and my face was dark but now i feel like young man and loo…" at bounding box center [481, 363] width 156 height 34
click at [470, 346] on p ""My hair was falling and my face was dark but now i feel like young man and loo…" at bounding box center [481, 363] width 156 height 34
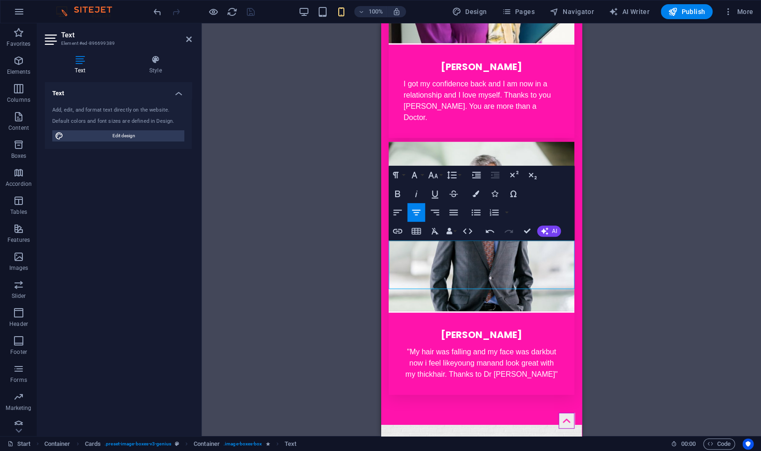
click at [320, 289] on div "2 columns Container Banner H1 Banner Banner Container Container Banner 2 column…" at bounding box center [481, 229] width 559 height 412
click at [319, 288] on div "2 columns Container Banner H1 Banner Banner Container Container Banner 2 column…" at bounding box center [481, 229] width 559 height 412
click at [592, 120] on div "2 columns Container Banner H1 Banner Banner Container Container Banner 2 column…" at bounding box center [481, 229] width 559 height 412
click at [554, 142] on figure at bounding box center [481, 227] width 186 height 171
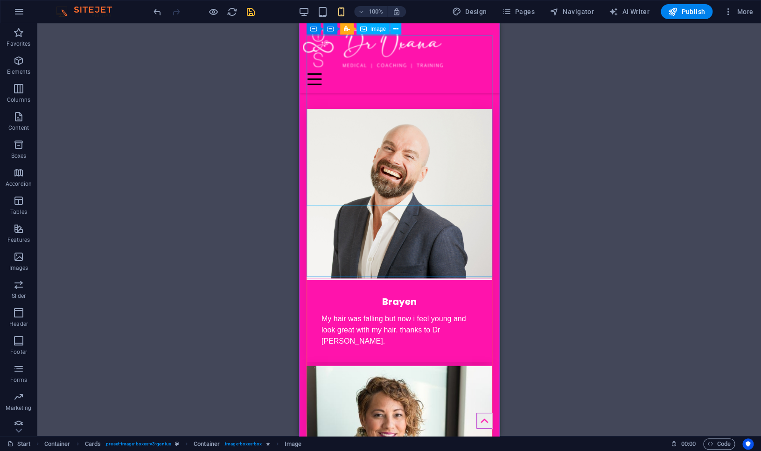
scroll to position [1796, 0]
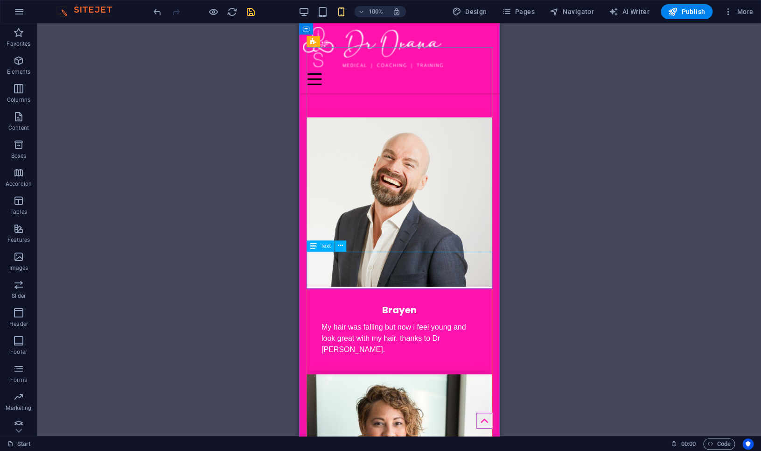
click at [424, 321] on div "My hair was falling but now i feel young and look great with my hair. thanks to…" at bounding box center [399, 345] width 186 height 49
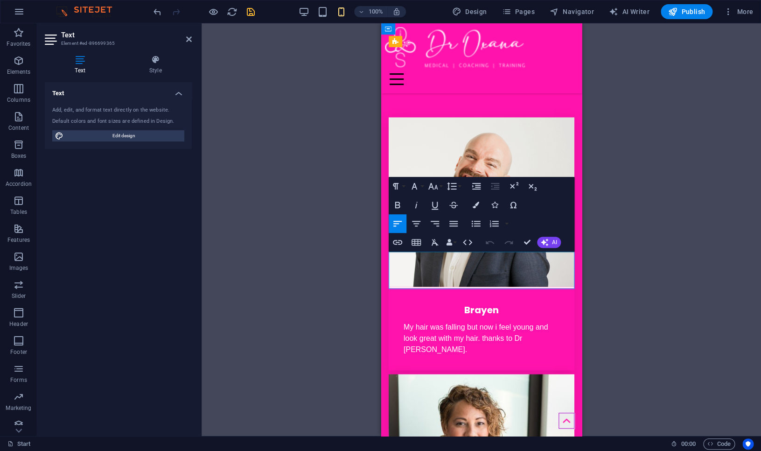
drag, startPoint x: 403, startPoint y: 257, endPoint x: 539, endPoint y: 272, distance: 136.6
click at [539, 321] on div "My hair was falling but now i feel young and look great with my hair. thanks to…" at bounding box center [481, 345] width 186 height 49
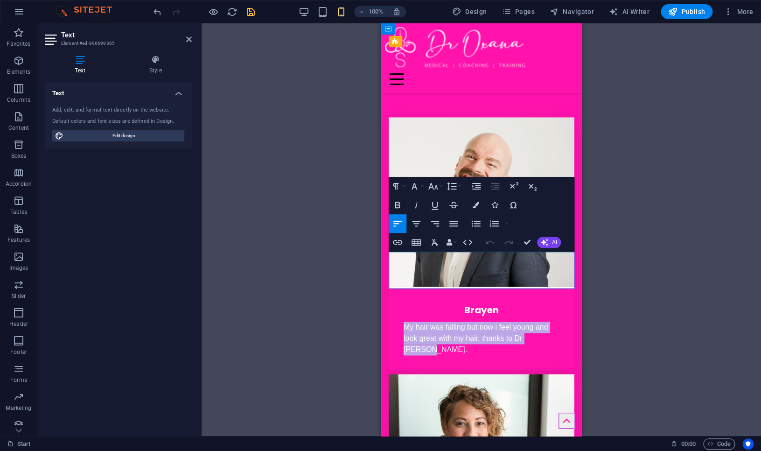
drag, startPoint x: 553, startPoint y: 270, endPoint x: 392, endPoint y: 259, distance: 161.3
click at [392, 321] on div "My hair was falling but now i feel young and look great with my hair. thanks to…" at bounding box center [481, 345] width 186 height 49
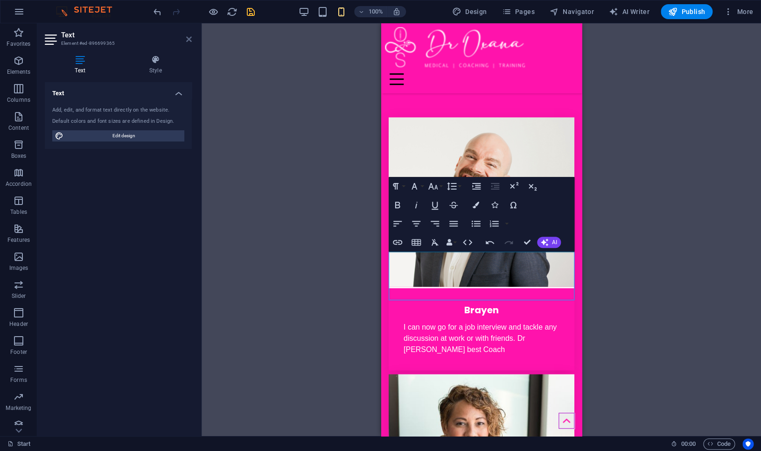
drag, startPoint x: 188, startPoint y: 37, endPoint x: 21, endPoint y: 86, distance: 174.9
click at [188, 37] on icon at bounding box center [189, 38] width 6 height 7
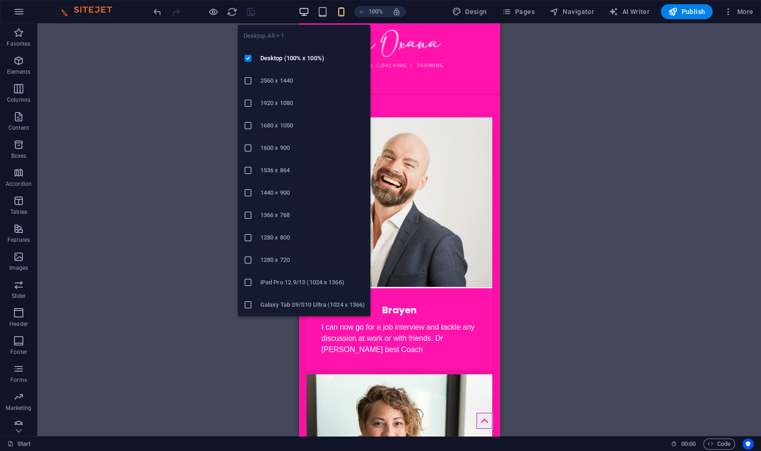
click at [305, 9] on icon "button" at bounding box center [304, 12] width 11 height 11
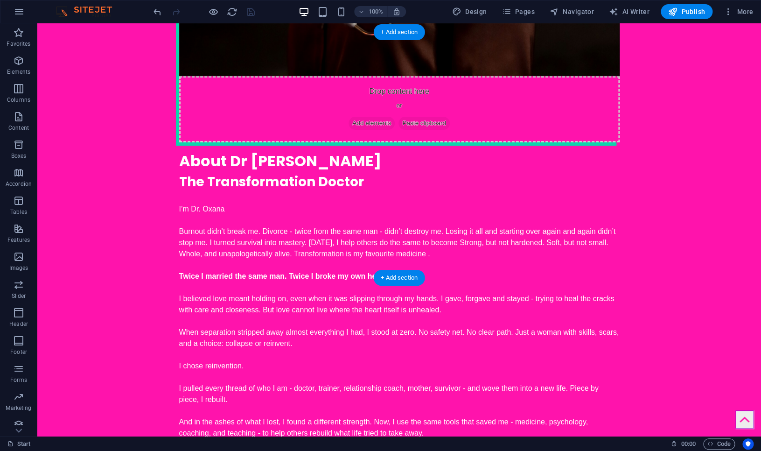
scroll to position [1608, 0]
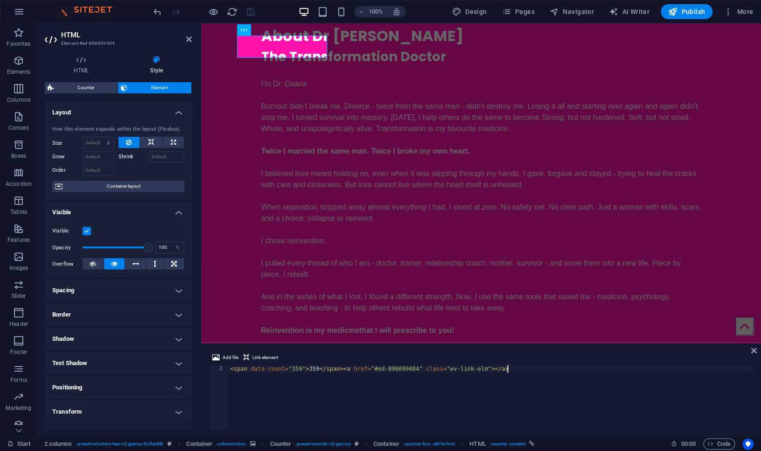
click at [296, 368] on div "< span data-count = "359" > 359 </ span > < a href = "#ed-896699404" class = "w…" at bounding box center [490, 404] width 525 height 78
drag, startPoint x: 310, startPoint y: 369, endPoint x: 322, endPoint y: 367, distance: 12.2
click at [310, 369] on div "< span data-count = "59" > 359 </ span > < a href = "#ed-896699404" class = "wv…" at bounding box center [490, 404] width 525 height 78
type textarea "<span data-count="59">59</span><a href="#ed-896699404" class="wv-link-elm"></a>"
click at [188, 39] on icon at bounding box center [189, 38] width 6 height 7
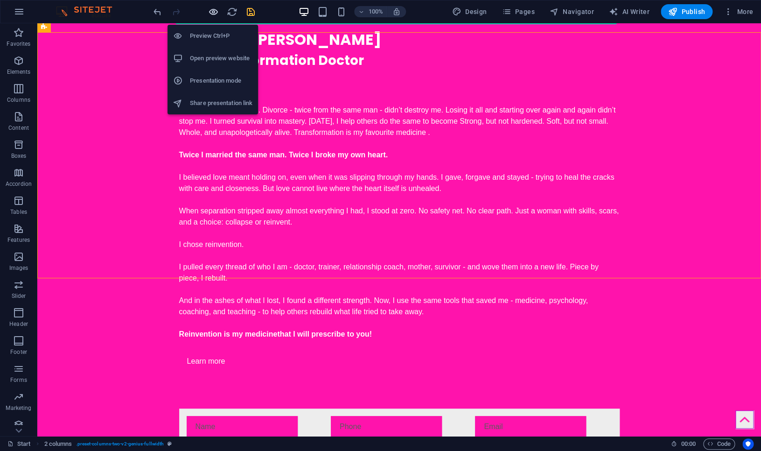
click at [211, 11] on icon "button" at bounding box center [213, 12] width 11 height 11
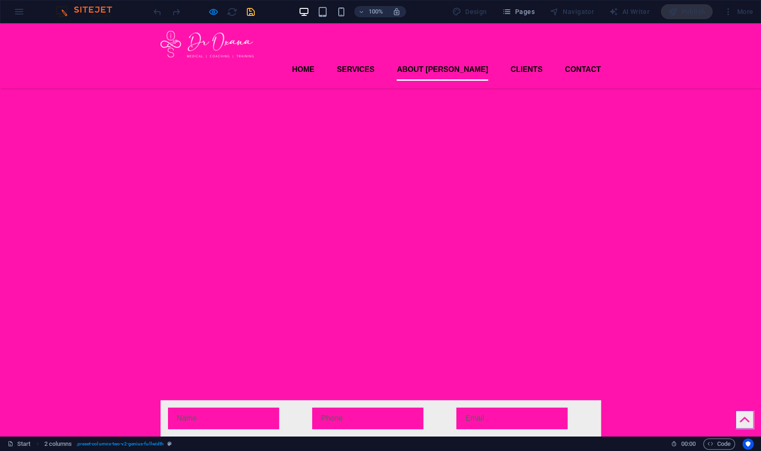
scroll to position [1518, 0]
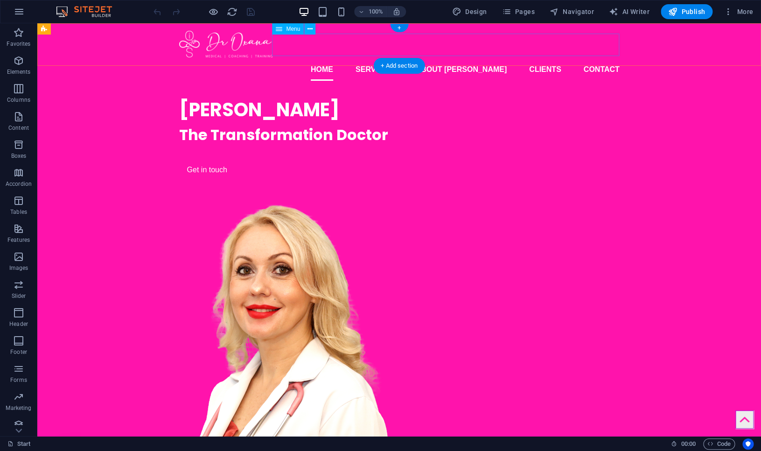
click at [601, 58] on nav "Home Services About Oxana Clients Contact" at bounding box center [399, 69] width 440 height 22
select select
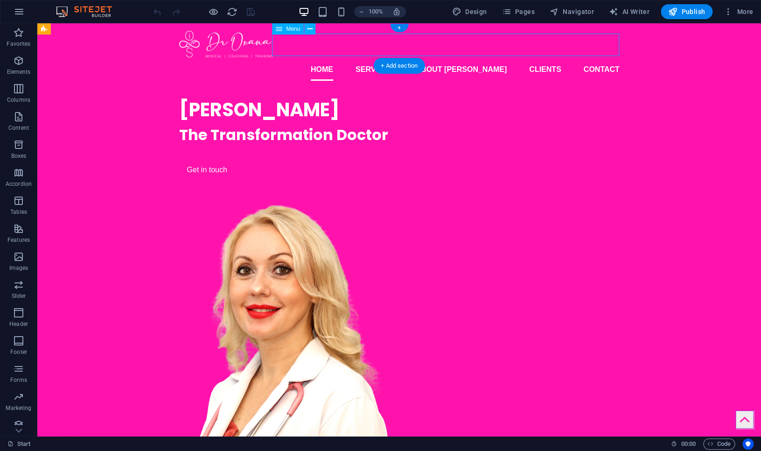
select select
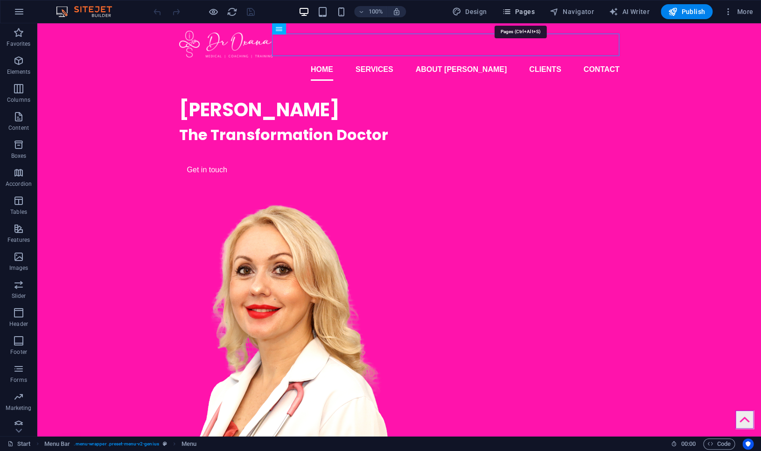
click at [519, 11] on span "Pages" at bounding box center [517, 11] width 33 height 9
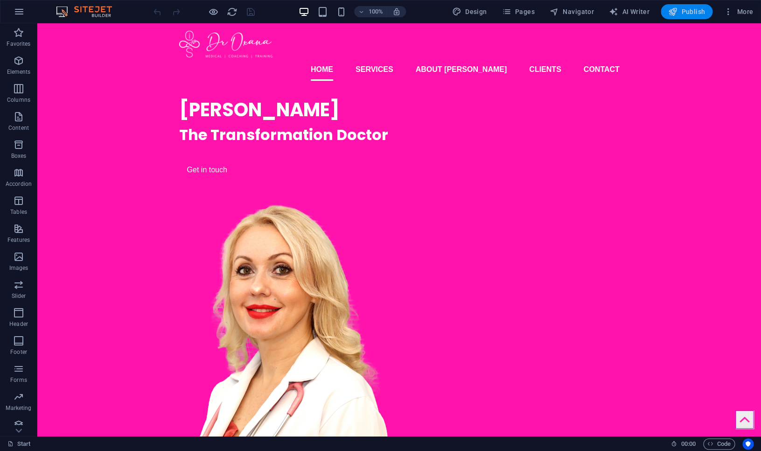
click at [691, 14] on span "Publish" at bounding box center [686, 11] width 37 height 9
